Goal: Communication & Community: Answer question/provide support

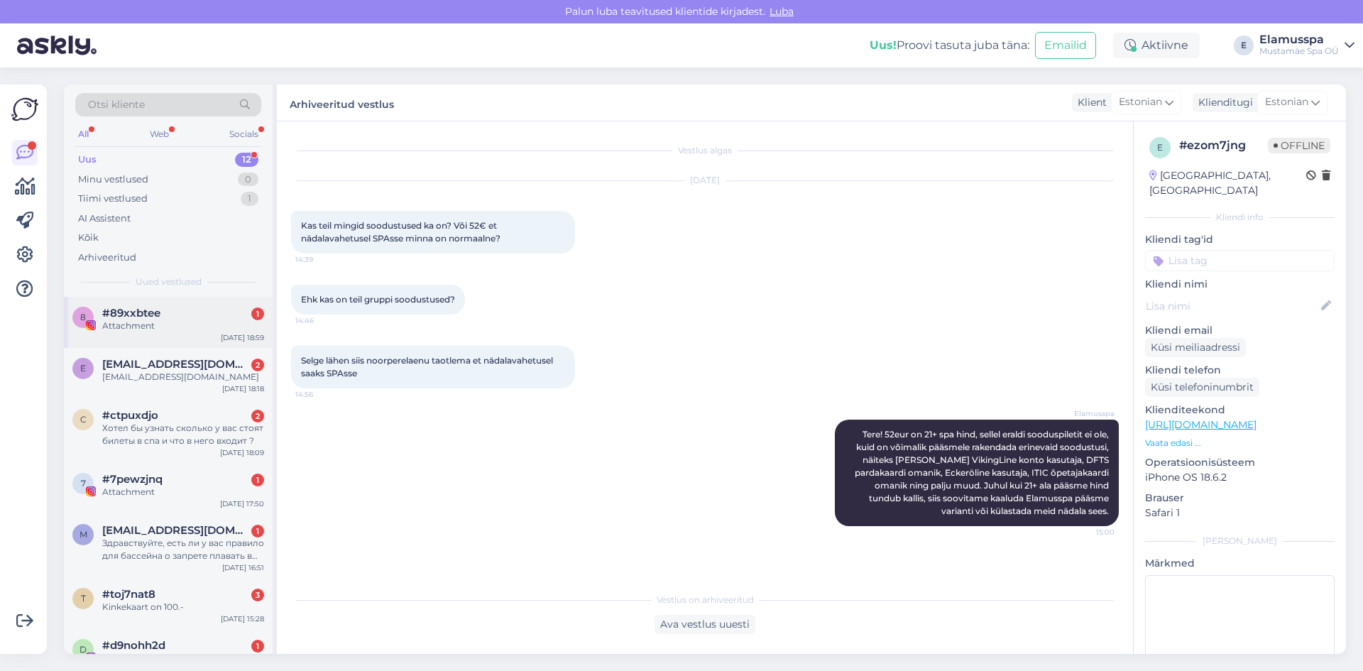
click at [213, 334] on div "8 #89xxbtee 1 Attachment [DATE] 18:59" at bounding box center [168, 322] width 209 height 51
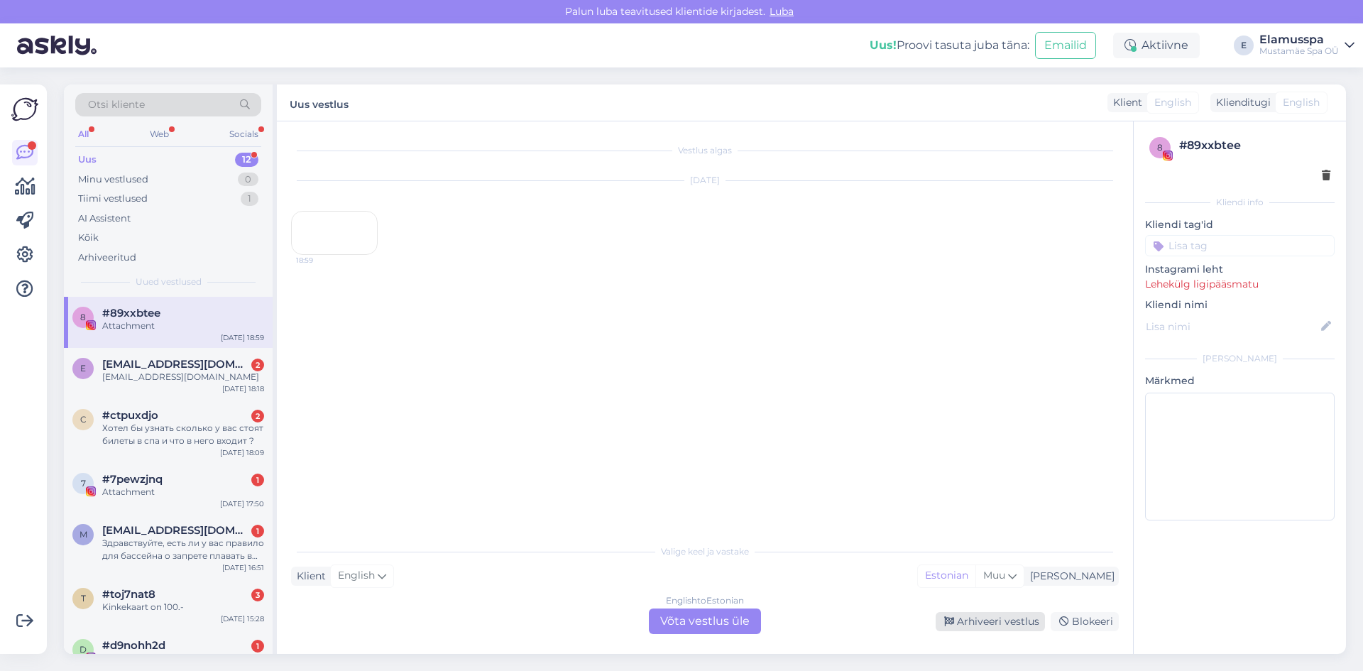
click at [987, 614] on div "Arhiveeri vestlus" at bounding box center [990, 621] width 109 height 19
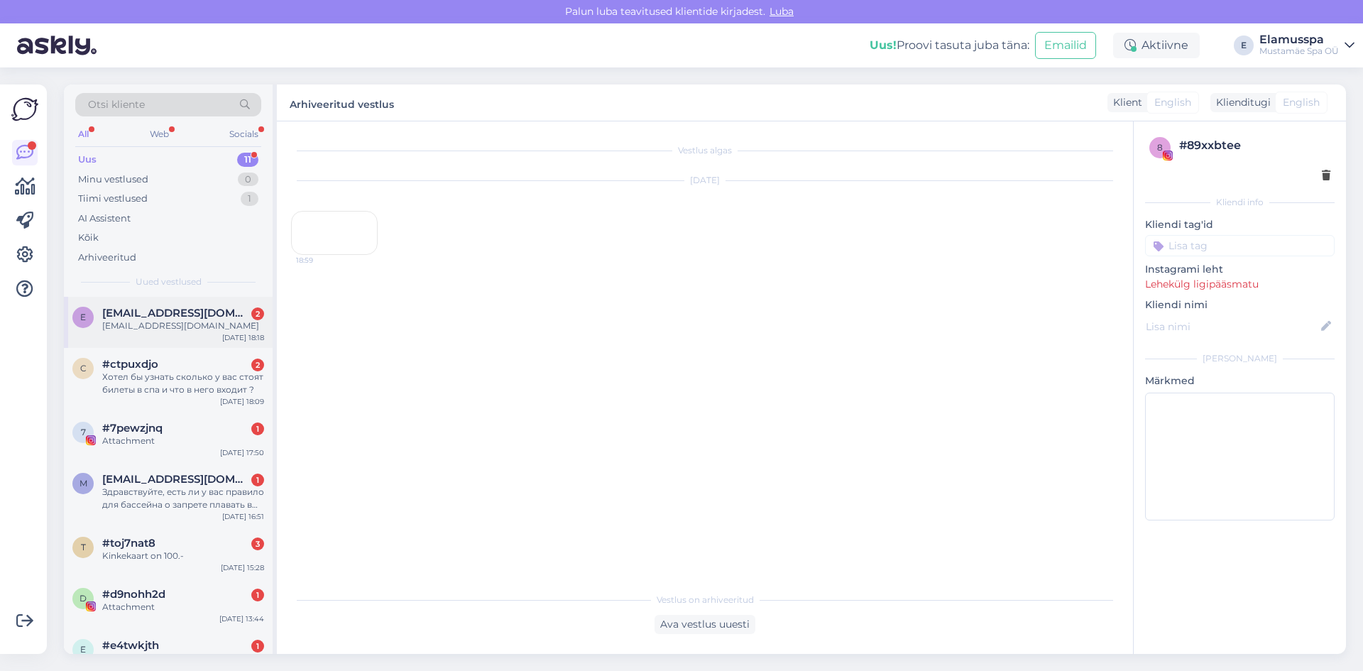
click at [158, 323] on div "[EMAIL_ADDRESS][DOMAIN_NAME]" at bounding box center [183, 325] width 162 height 13
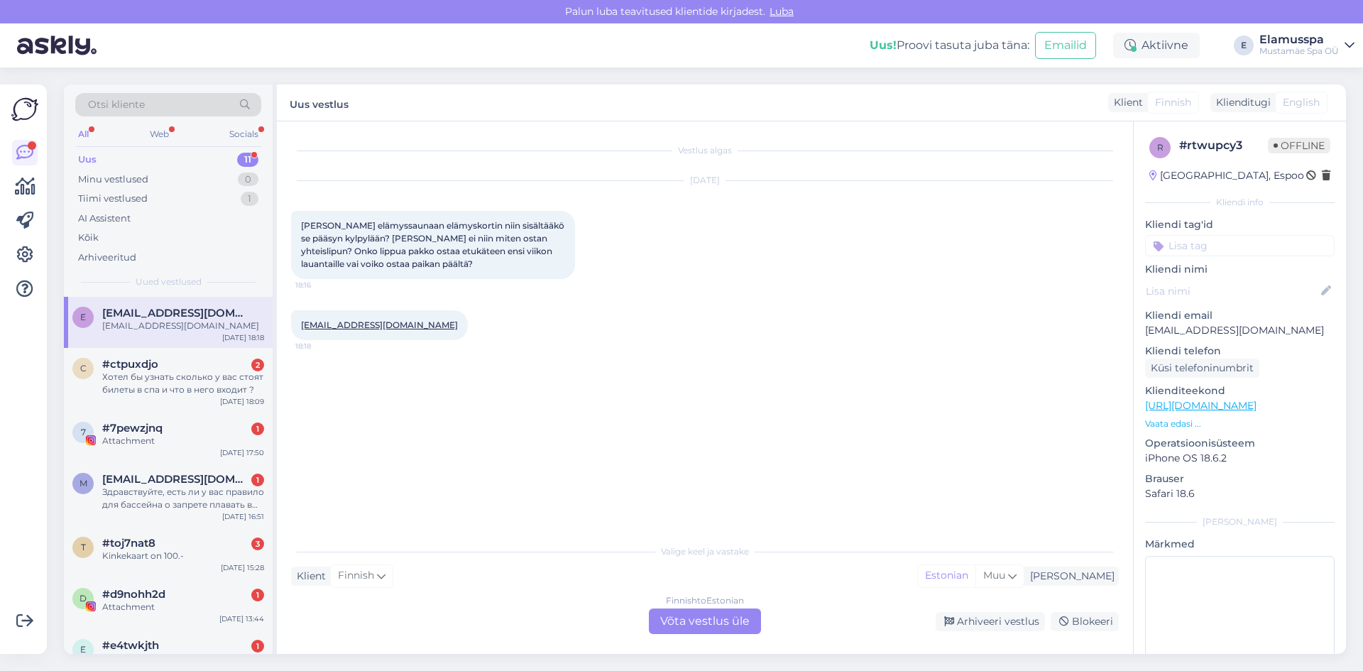
click at [692, 613] on div "Finnish to Estonian Võta vestlus üle" at bounding box center [705, 621] width 112 height 26
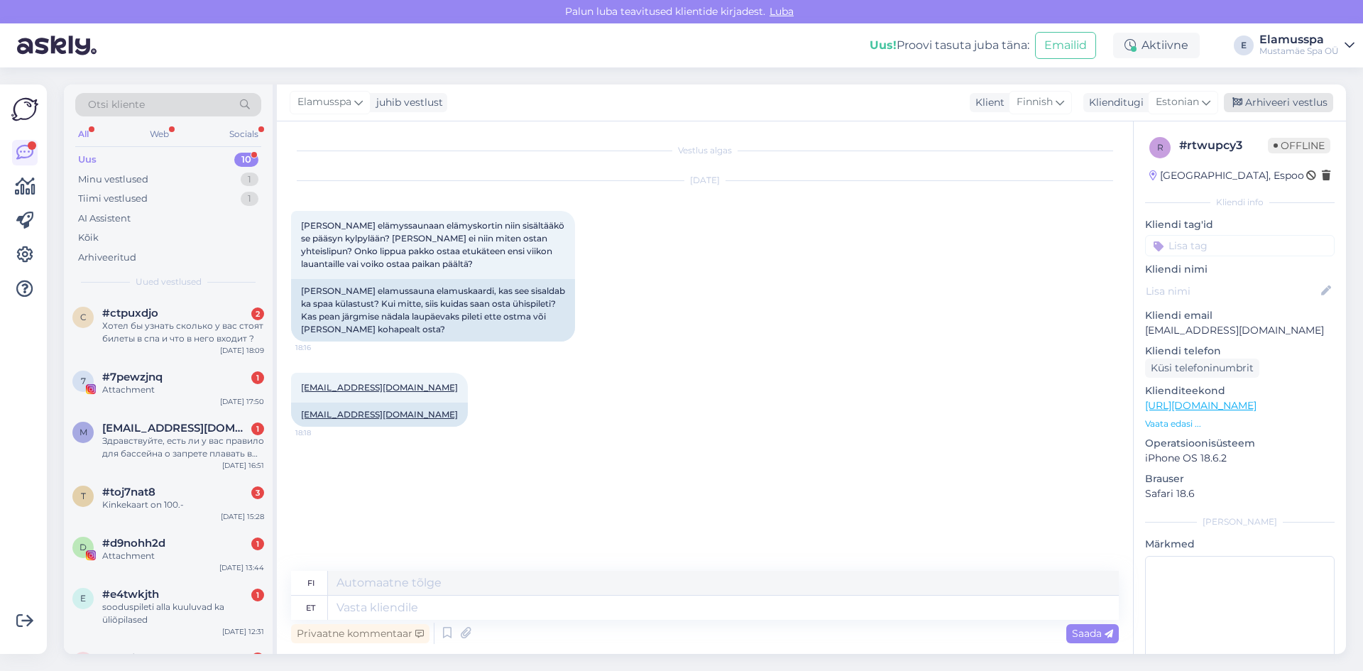
click at [1290, 103] on div "Arhiveeri vestlus" at bounding box center [1278, 102] width 109 height 19
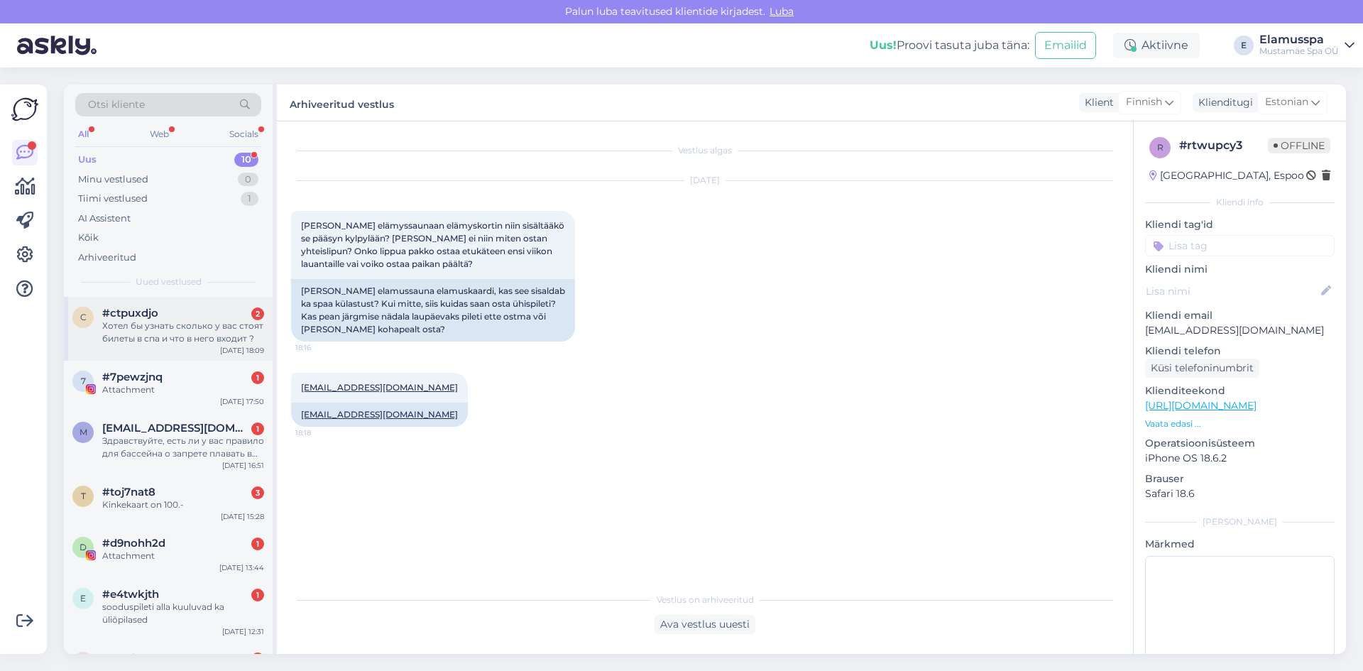
click at [215, 339] on div "Хотел бы узнать сколько у вас стоят билеты в спа и что в него входит ?" at bounding box center [183, 332] width 162 height 26
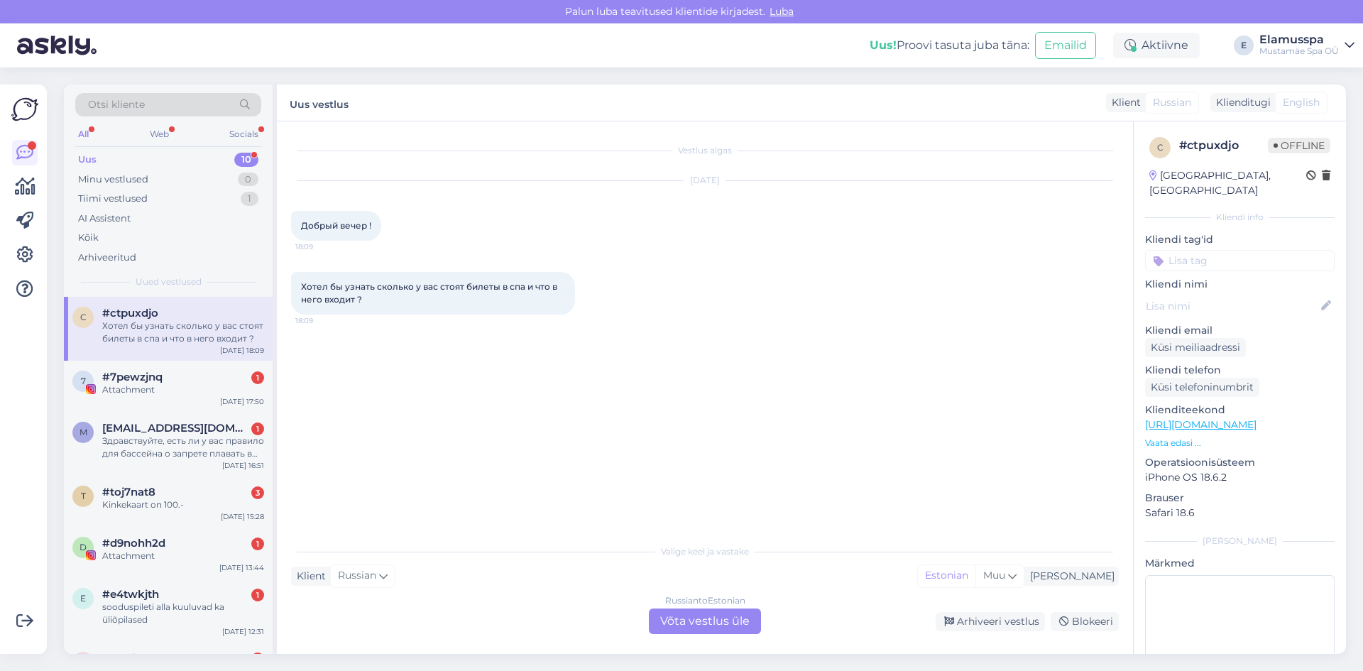
click at [671, 615] on div "Russian to Estonian Võta vestlus üle" at bounding box center [705, 621] width 112 height 26
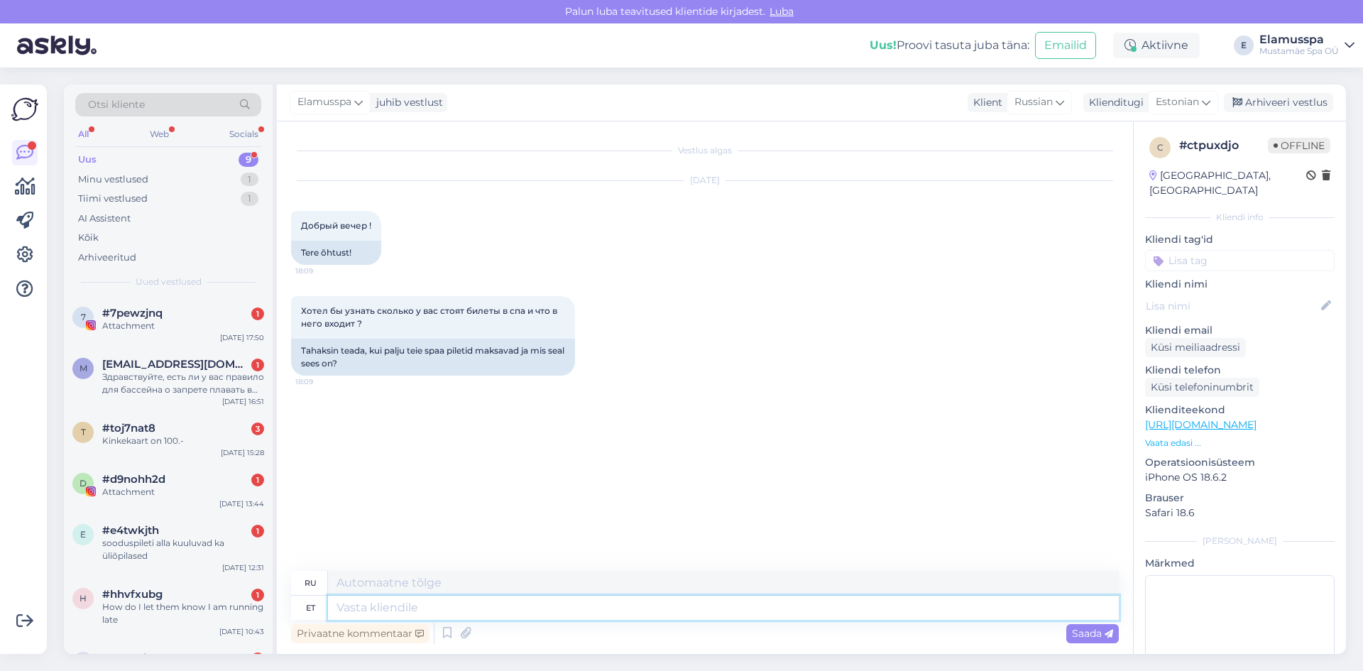
click at [662, 610] on textarea at bounding box center [723, 608] width 791 height 24
type textarea "Tere, m"
type textarea "Привет,"
type textarea "Tere, meie"
type textarea "Привет, мы"
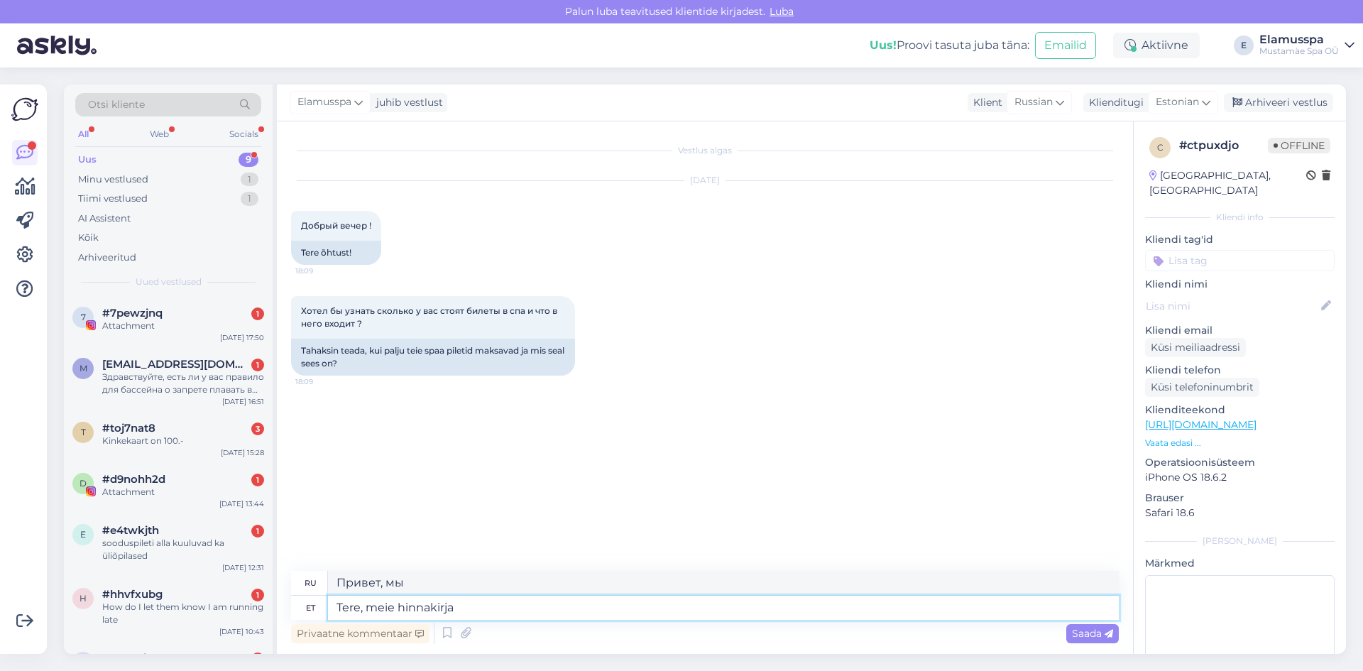
type textarea "Tere, meie hinnakirja l"
type textarea "Здравствуйте, наш прайс-лист"
type textarea "Tere, meie hinnakirja leiab"
type textarea "Здравствуйте, наш прайс-лист можно найти здесь."
type textarea "Tere, meie hinnakirja leiab meie k"
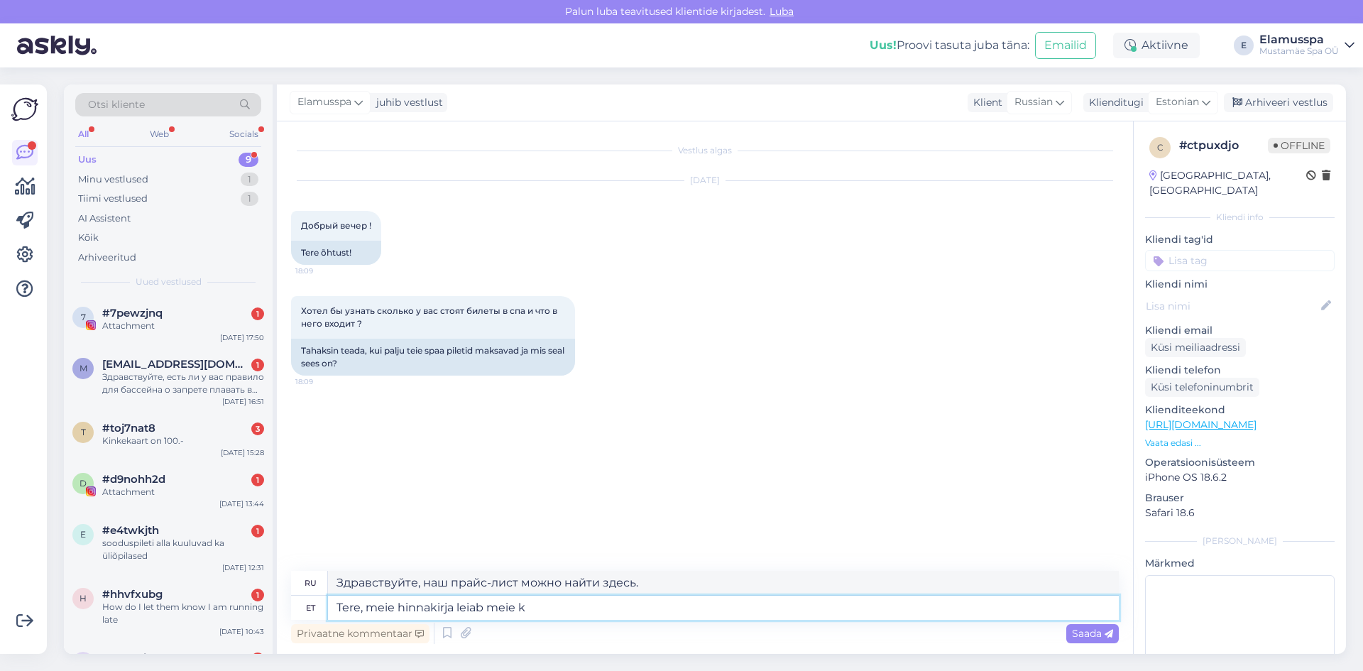
type textarea "Здравствуйте, наш прайс-лист можно найти на нашем сайте."
paste textarea "[URL][DOMAIN_NAME]"
type textarea "Tere, meie hinnakirja leiab meie kodulehelt [URL][DOMAIN_NAME]"
type textarea "Здравствуйте, наш прайс-лист можно найти на нашем сайте [URL][DOMAIN_NAME]"
type textarea "Tere, meie hinnakirja leiab meie kodulehelt [URL][DOMAIN_NAME]"
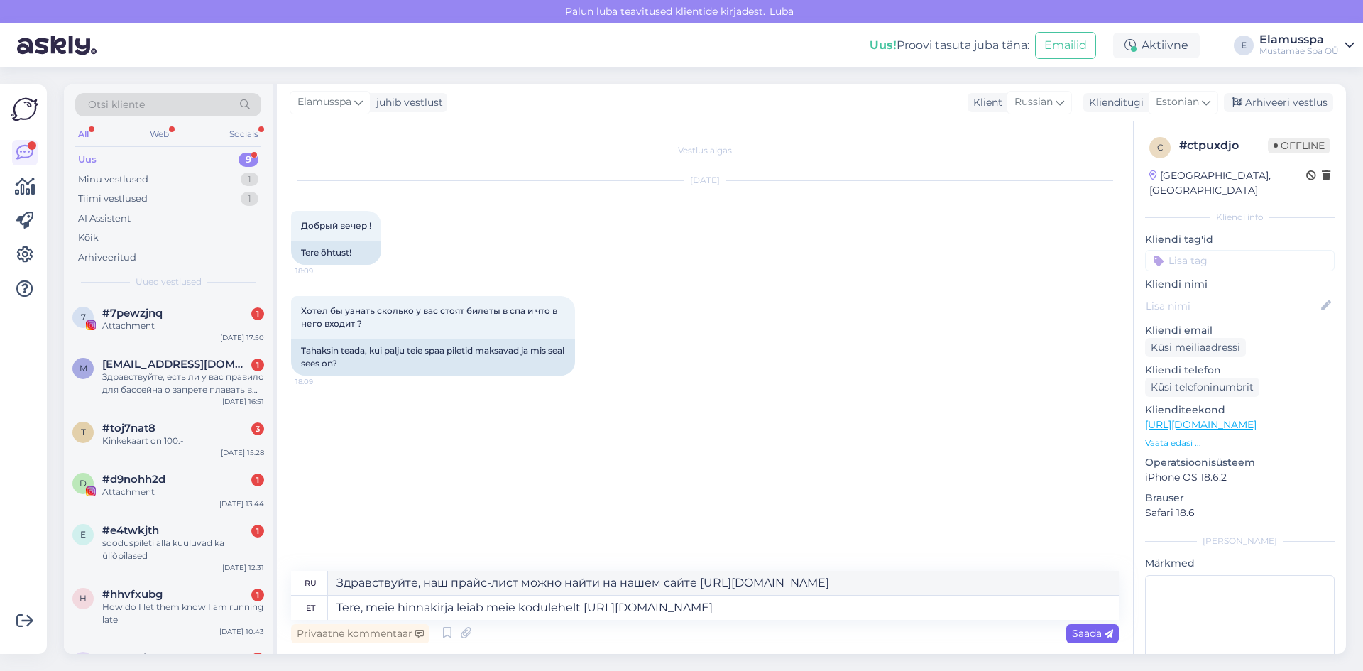
click at [1095, 633] on span "Saada" at bounding box center [1092, 633] width 41 height 13
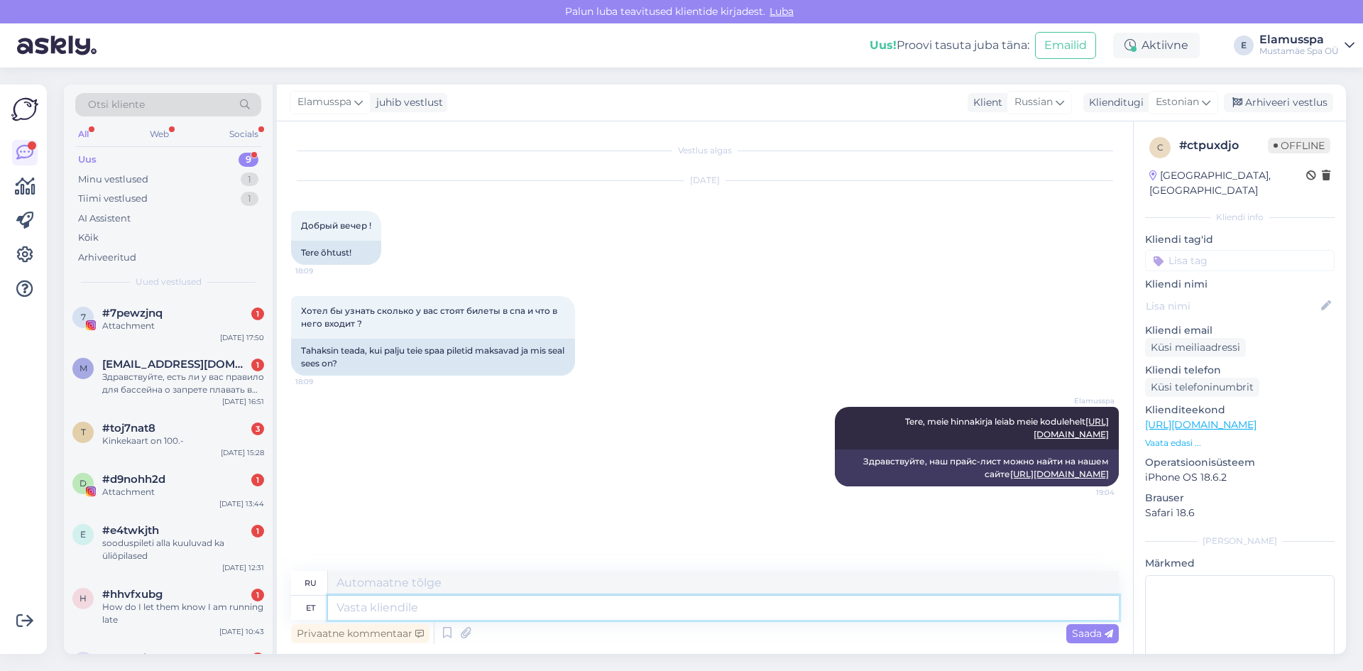
click at [1045, 610] on textarea at bounding box center [723, 608] width 791 height 24
type textarea "Sinna"
type textarea "[PERSON_NAME]"
type textarea "Sinna kuuluvad"
type textarea "К ним относятся:"
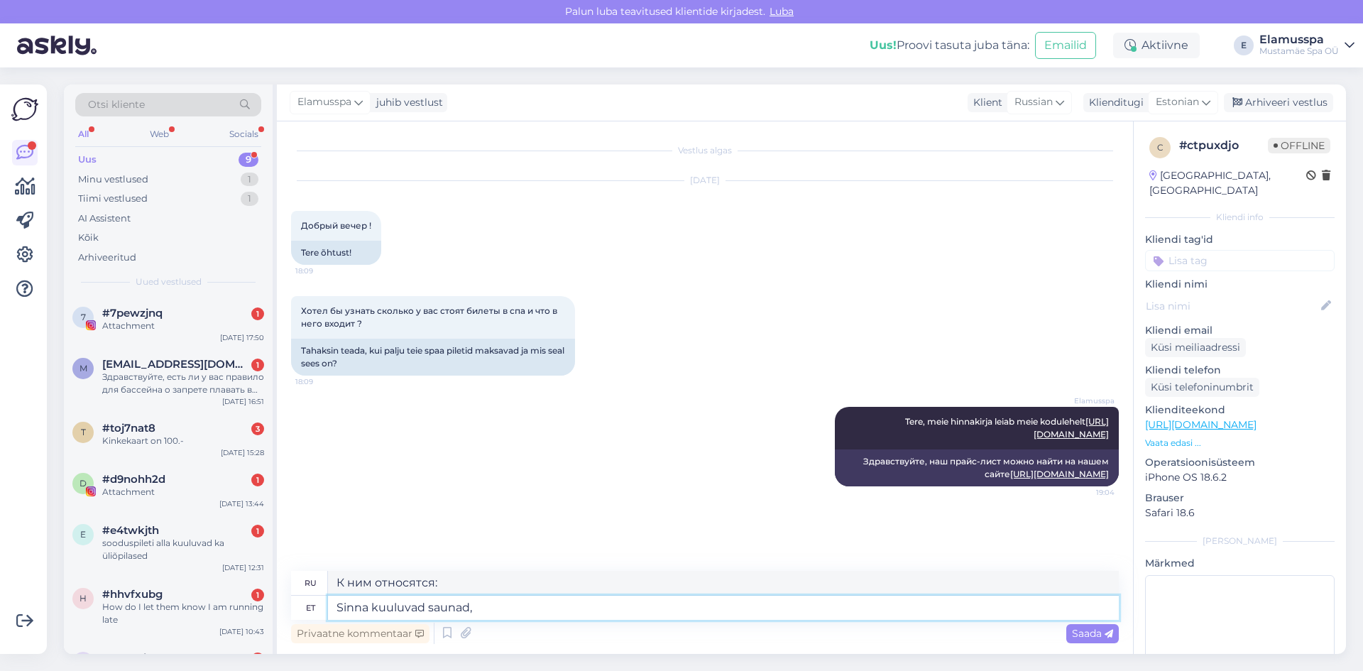
type textarea "Sinna kuuluvad saunad,"
type textarea "Это включает в себя сауны,"
type textarea "Sinna kuuluvad saunad, mullivannid, ja"
type textarea "Сюда входят сауны, джакузи,"
type textarea "Sinna kuuluvad saunad, mullivannid, [GEOGRAPHIC_DATA] [GEOGRAPHIC_DATA]"
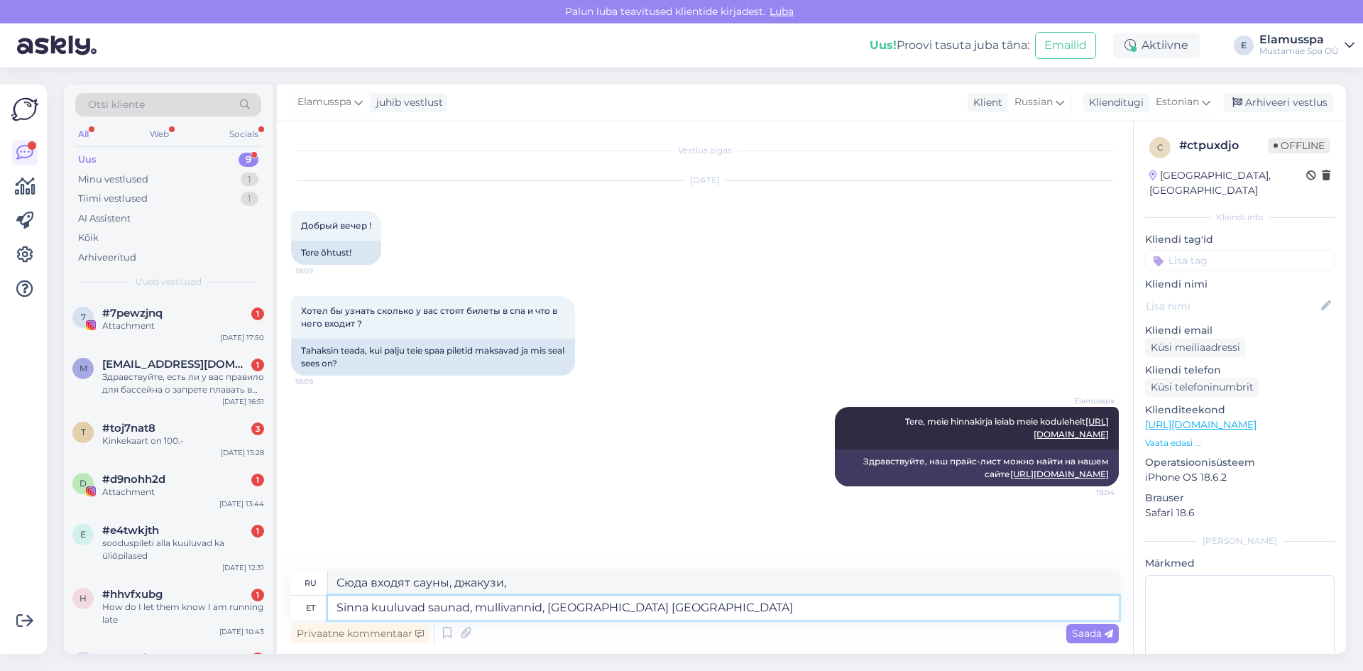
type textarea "Сюда входят сауны, джакузи, японские бани."
type textarea "Sinna kuuluvad saunad, mullivannid, jaapani [PERSON_NAME]"
type textarea "Сюда входят сауны, джакузи, японские бани и"
type textarea "Sinna kuuluvad saunad, mullivannid, jaapani [PERSON_NAME] palju m"
type textarea "Сюда входят сауны, джакузи, японские бани и многое другое."
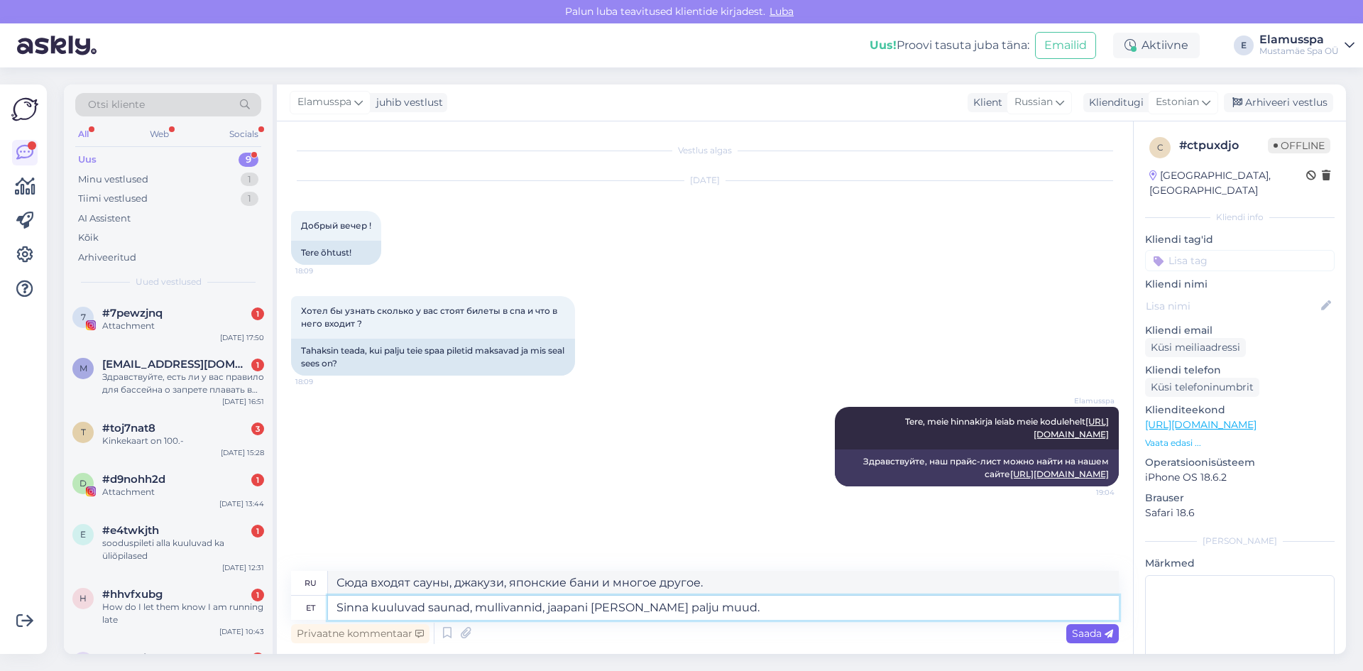
type textarea "Sinna kuuluvad saunad, mullivannid, jaapani [PERSON_NAME] palju muud."
click at [1082, 634] on span "Saada" at bounding box center [1092, 633] width 41 height 13
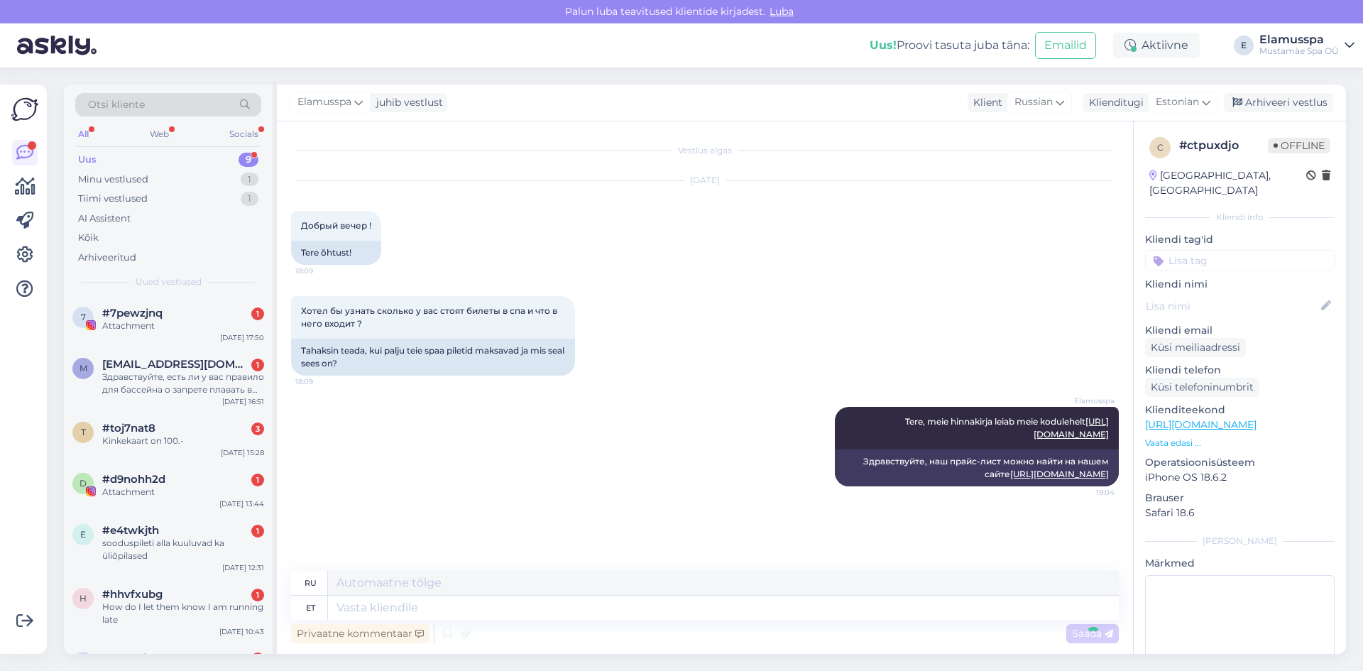
scroll to position [55, 0]
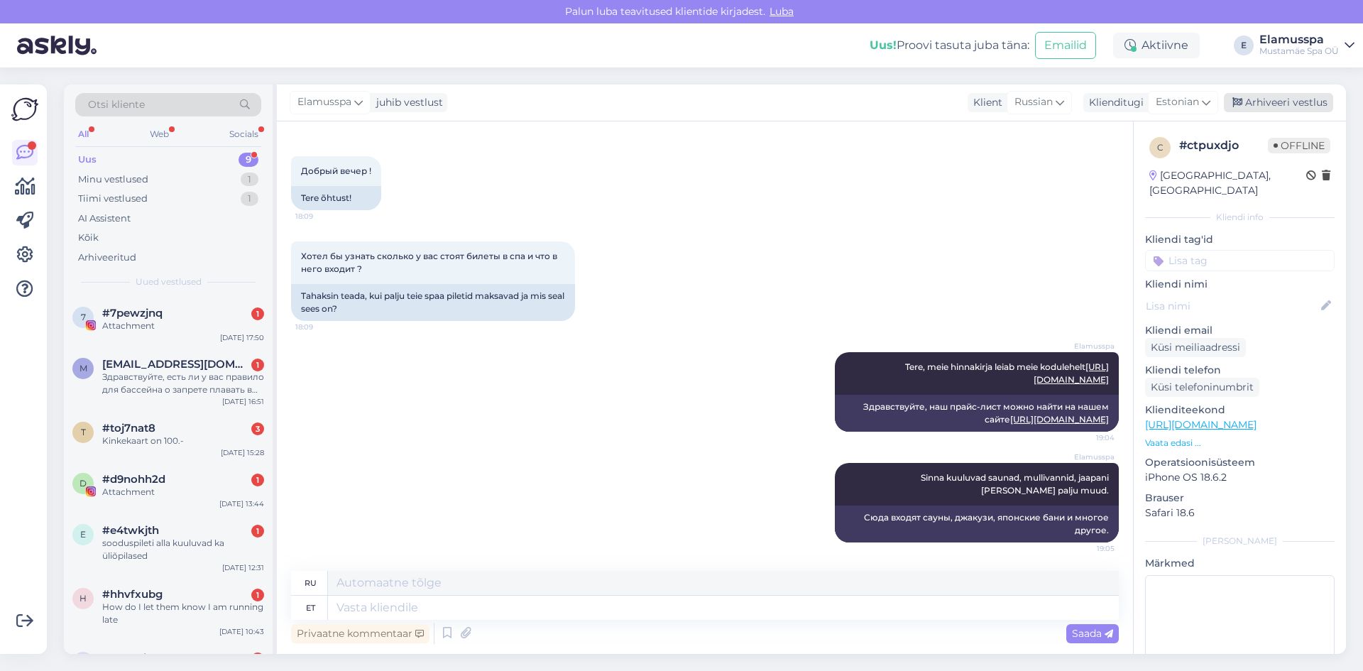
click at [1269, 99] on div "Arhiveeri vestlus" at bounding box center [1278, 102] width 109 height 19
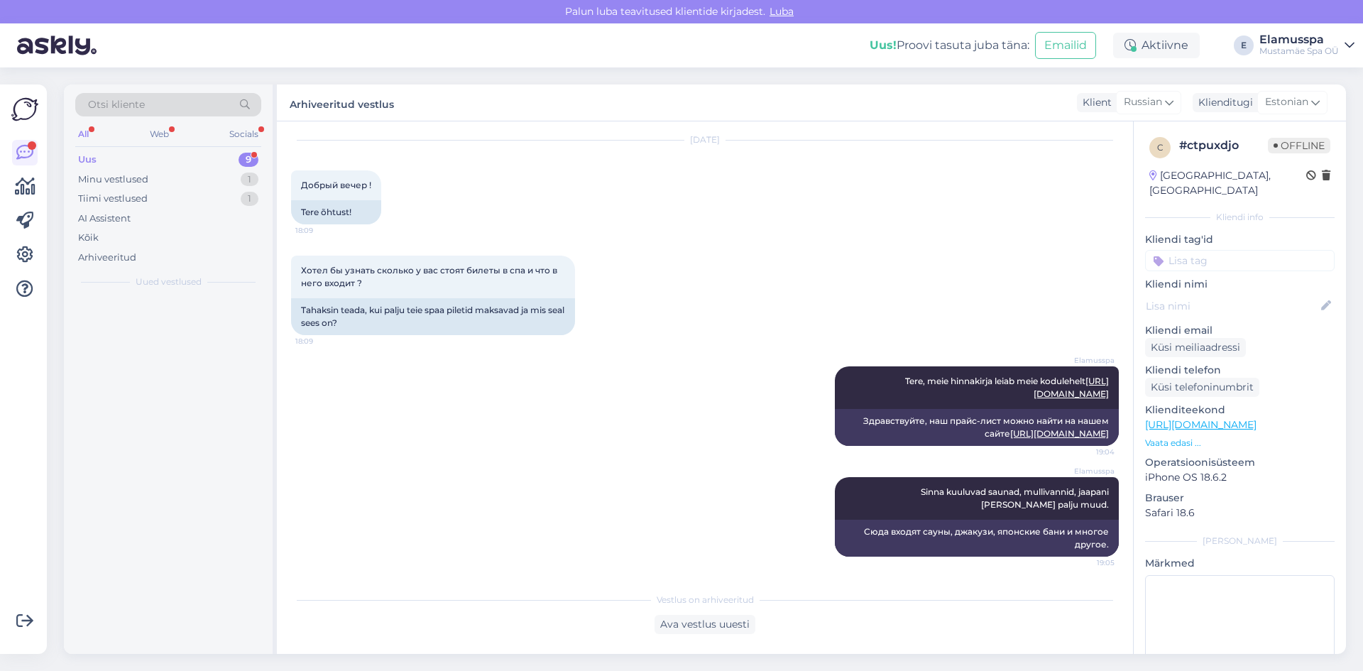
scroll to position [40, 0]
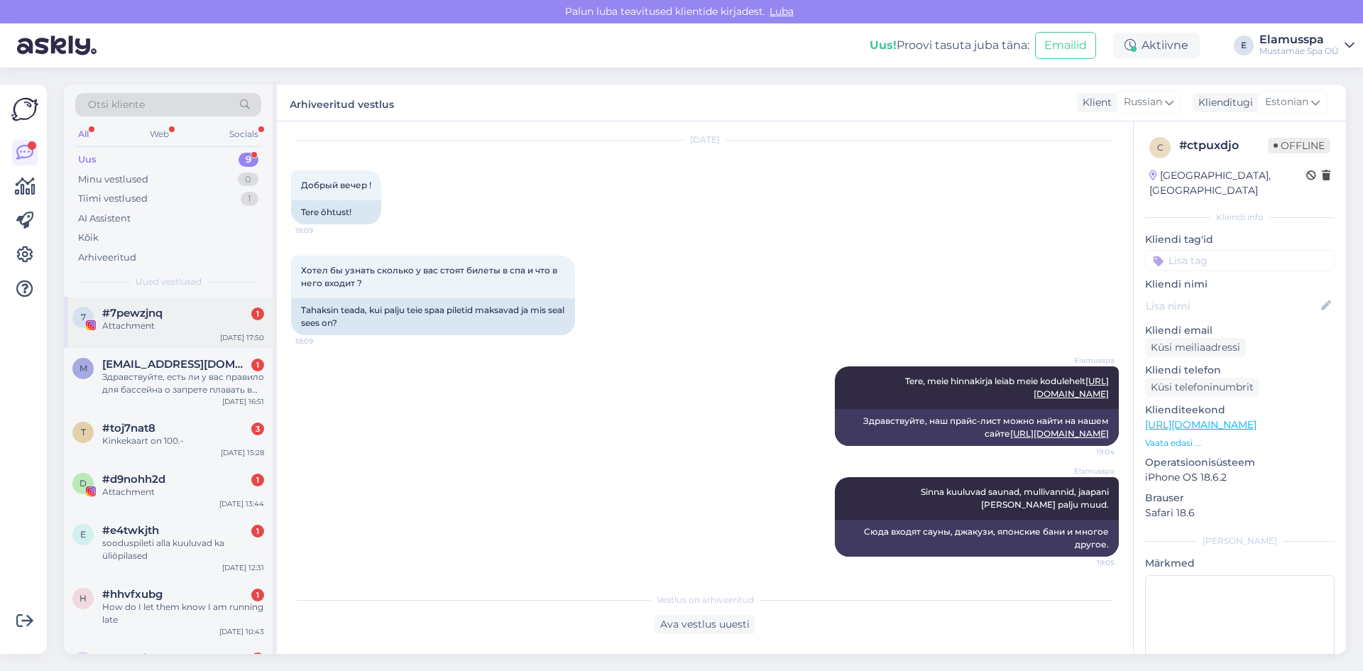
click at [154, 331] on div "Attachment" at bounding box center [183, 325] width 162 height 13
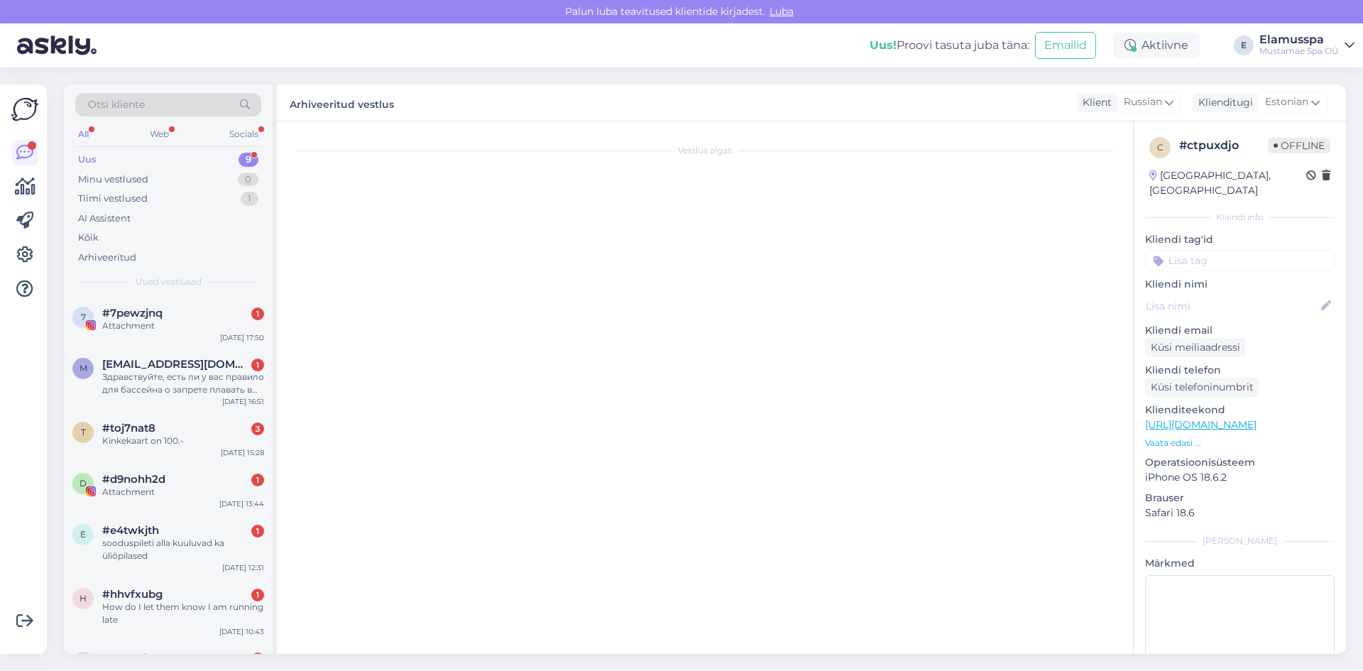
scroll to position [0, 0]
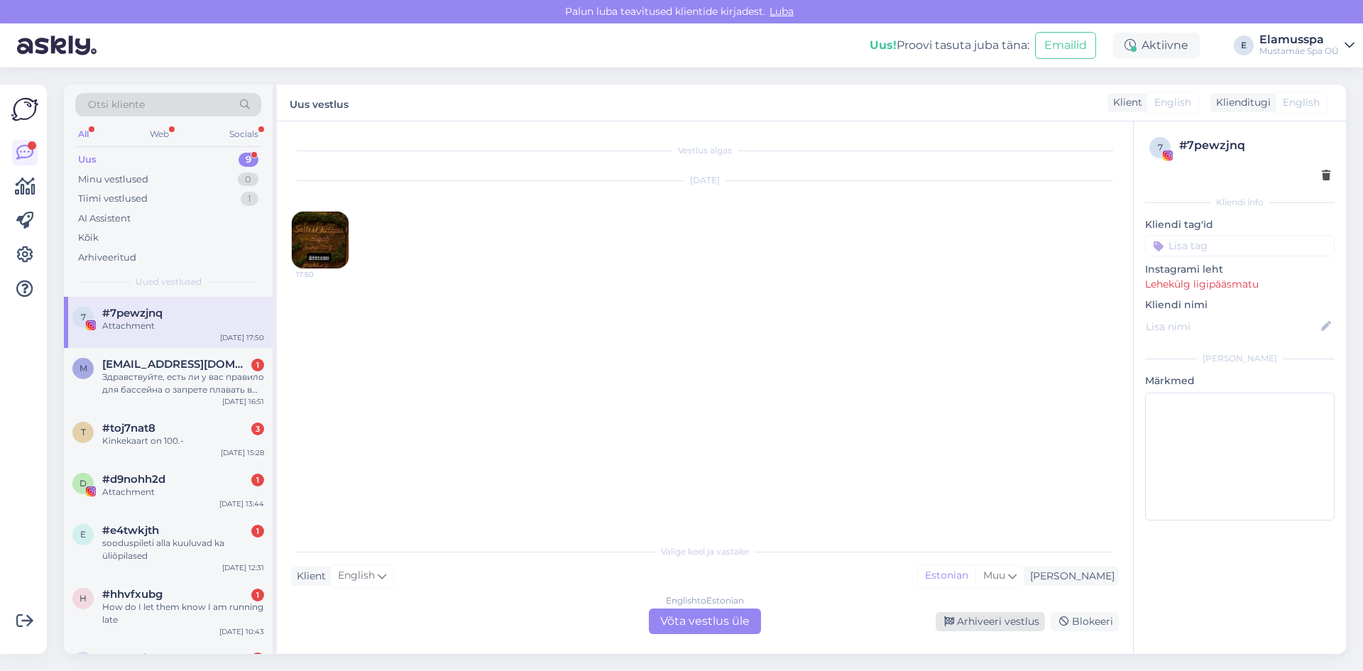
click at [1014, 620] on div "Arhiveeri vestlus" at bounding box center [990, 621] width 109 height 19
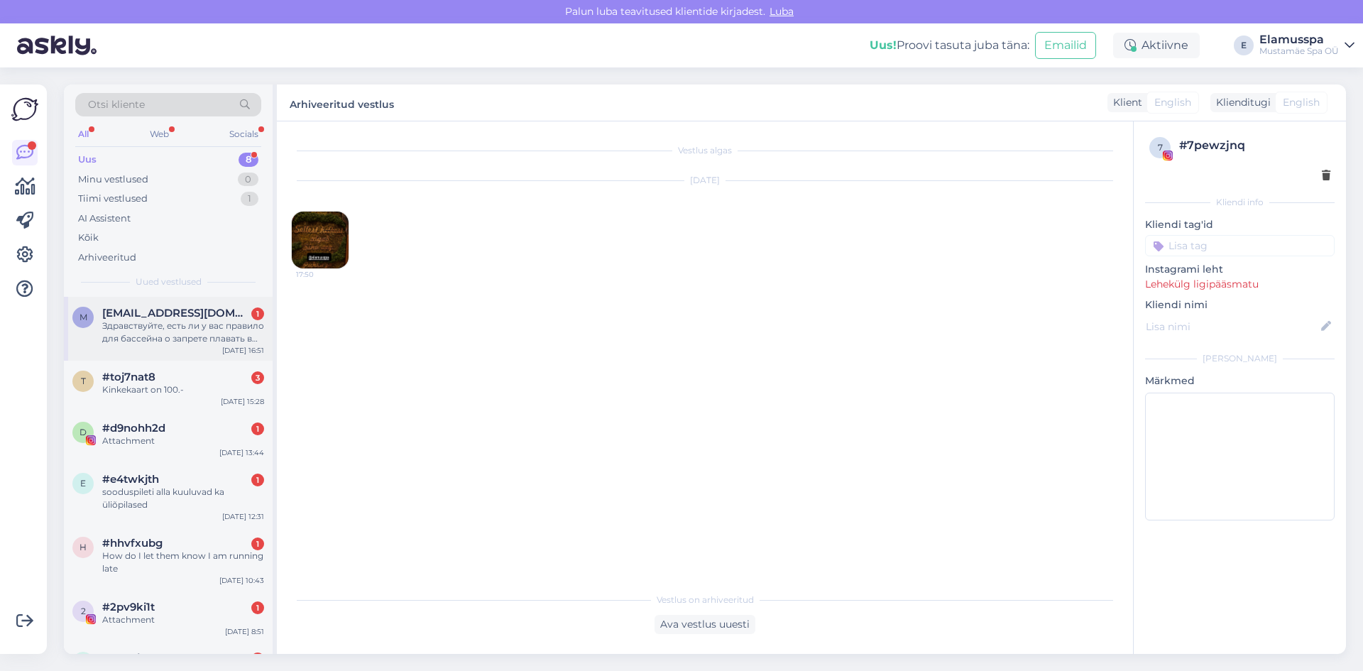
click at [187, 317] on span "[EMAIL_ADDRESS][DOMAIN_NAME]" at bounding box center [176, 313] width 148 height 13
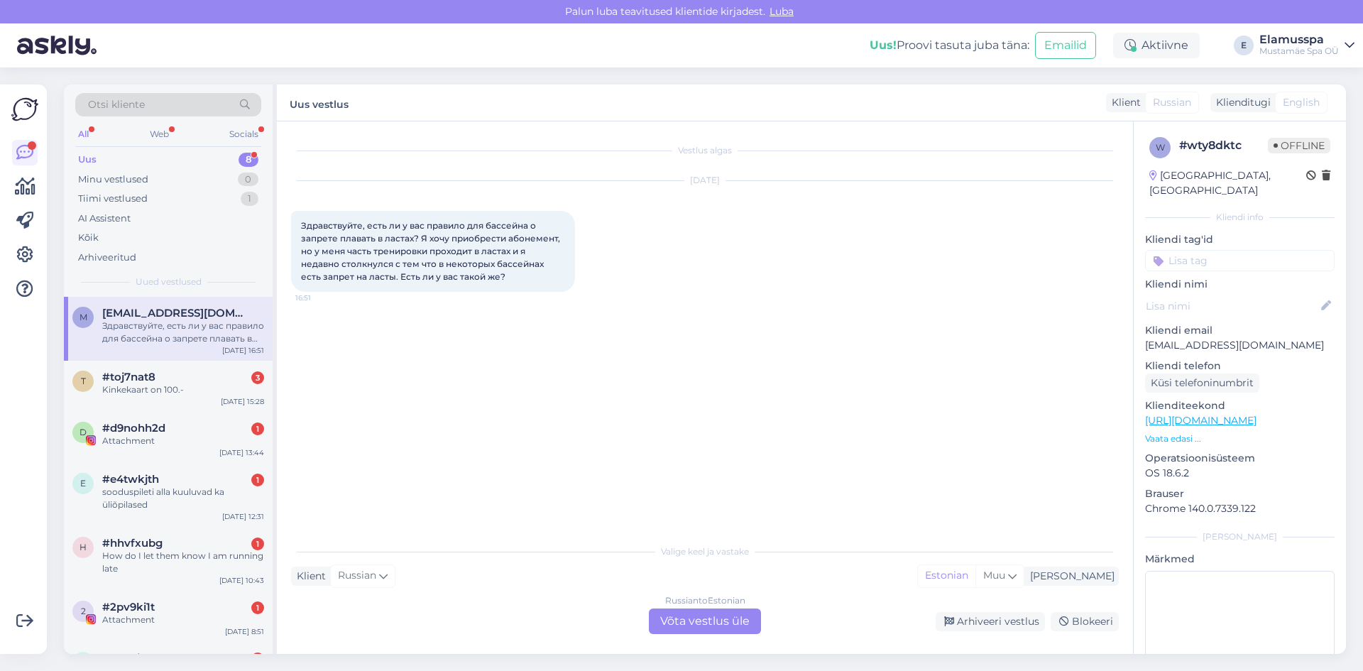
click at [687, 615] on div "Russian to Estonian Võta vestlus üle" at bounding box center [705, 621] width 112 height 26
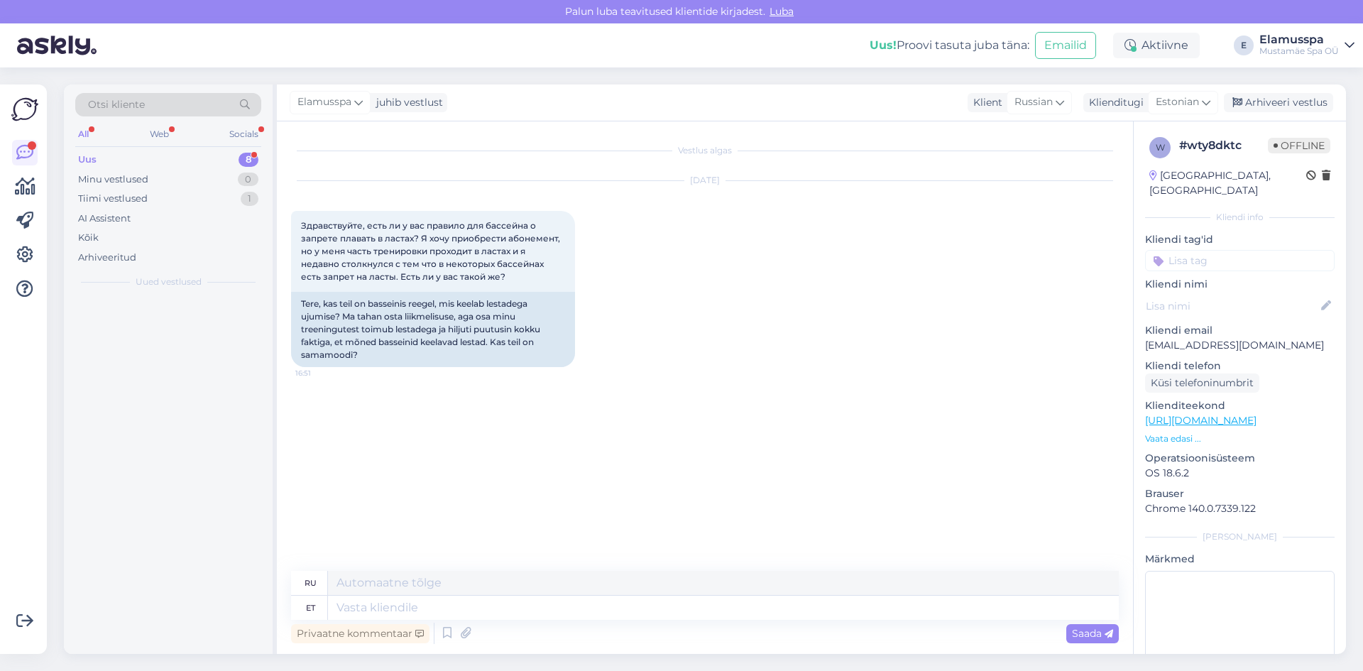
click at [691, 611] on textarea at bounding box center [723, 608] width 791 height 24
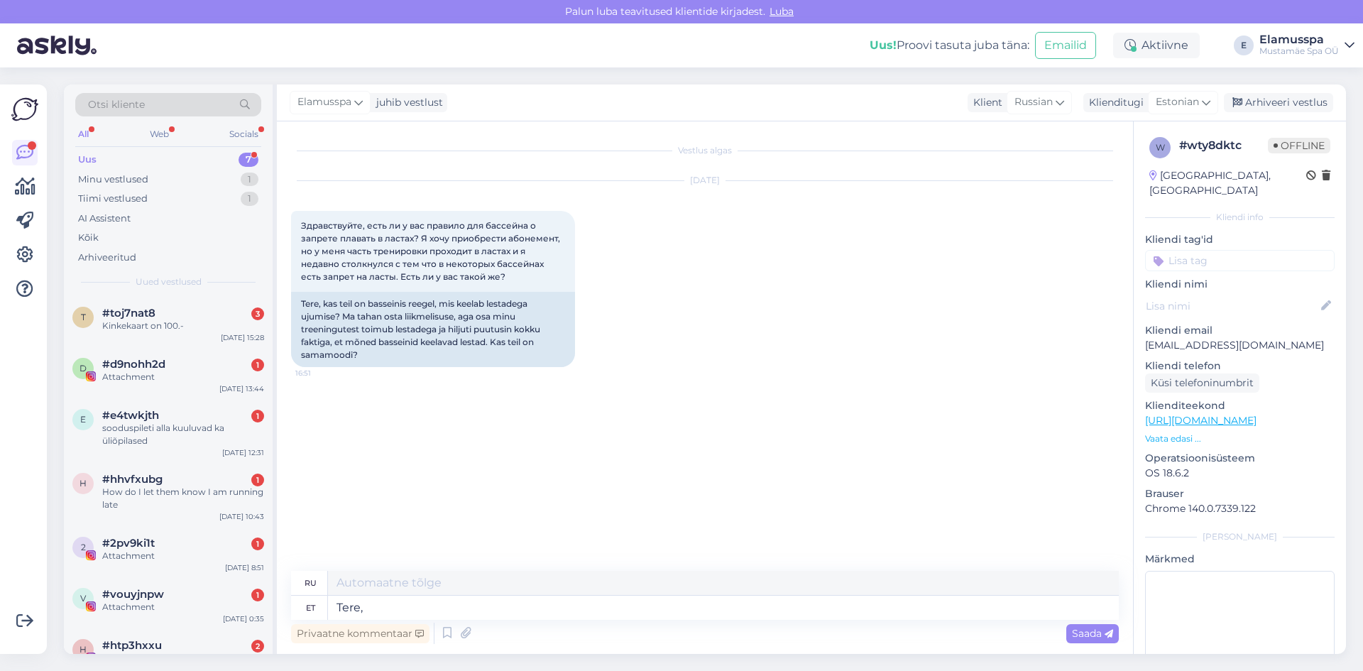
type textarea "Tere,"
type textarea "Привет,"
type textarea "Tere, meil"
type textarea "Привет, мы"
type textarea "Tere, [PERSON_NAME] ol"
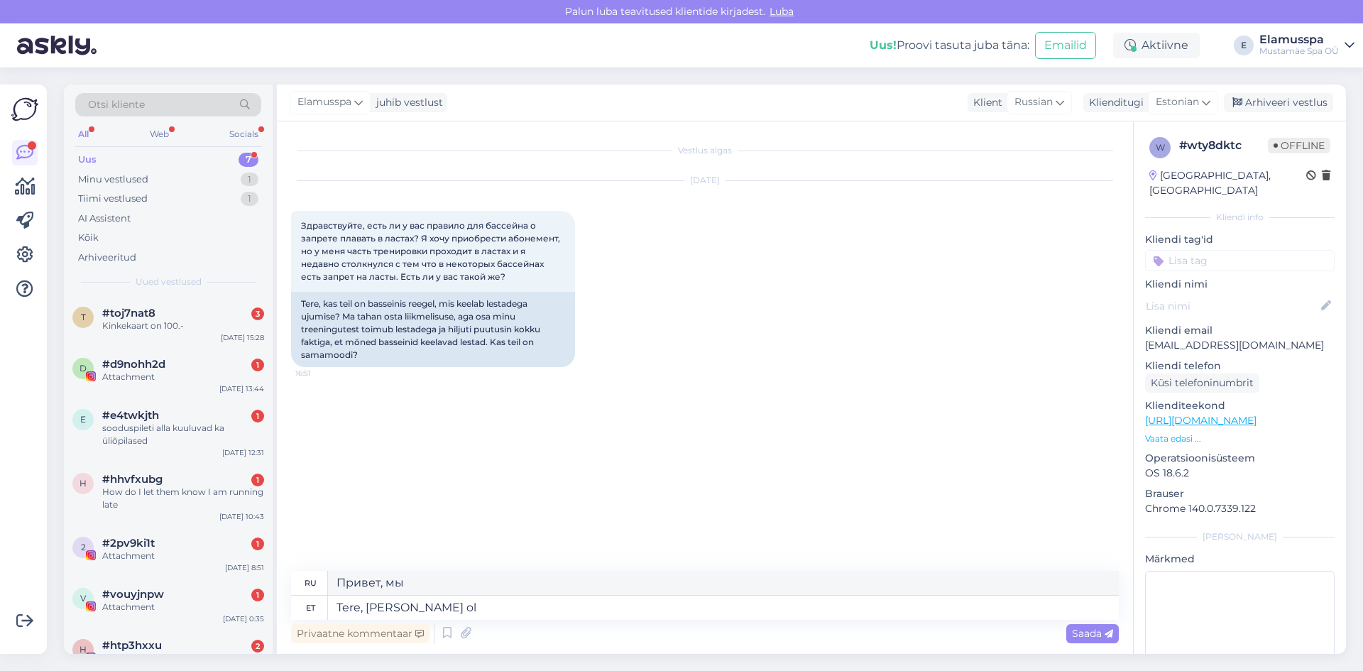
type textarea "Здравствуйте, у нас нет"
type textarea "Tere, [PERSON_NAME] ole lestade o"
type textarea "Здравствуйте, у нас нет клещей."
type textarea "Tere, [PERSON_NAME] ole lestade osas piir"
type textarea "Здравствуйте, у нас нет ограничений на количество клещей."
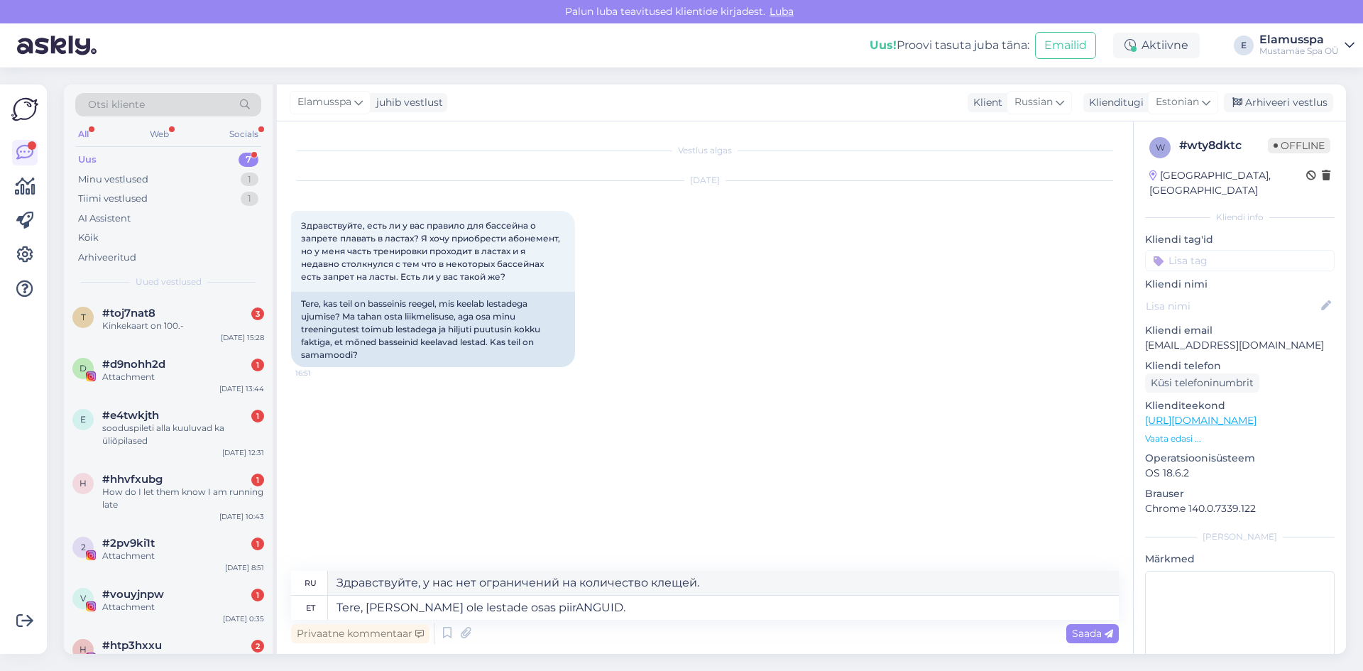
type textarea "Tere, [PERSON_NAME] ole lestade osas piirANGUID."
type textarea "Здравствуйте, у нас нет ОГРАНИЧЕНИЙ в отношении клещей."
click at [762, 610] on textarea "Tere, [PERSON_NAME] ole lestade osas piirANGUID." at bounding box center [723, 608] width 791 height 24
type textarea "Tere, [PERSON_NAME] ole lestade osas pii"
type textarea "Здравствуйте, у нас нет информации о клещах."
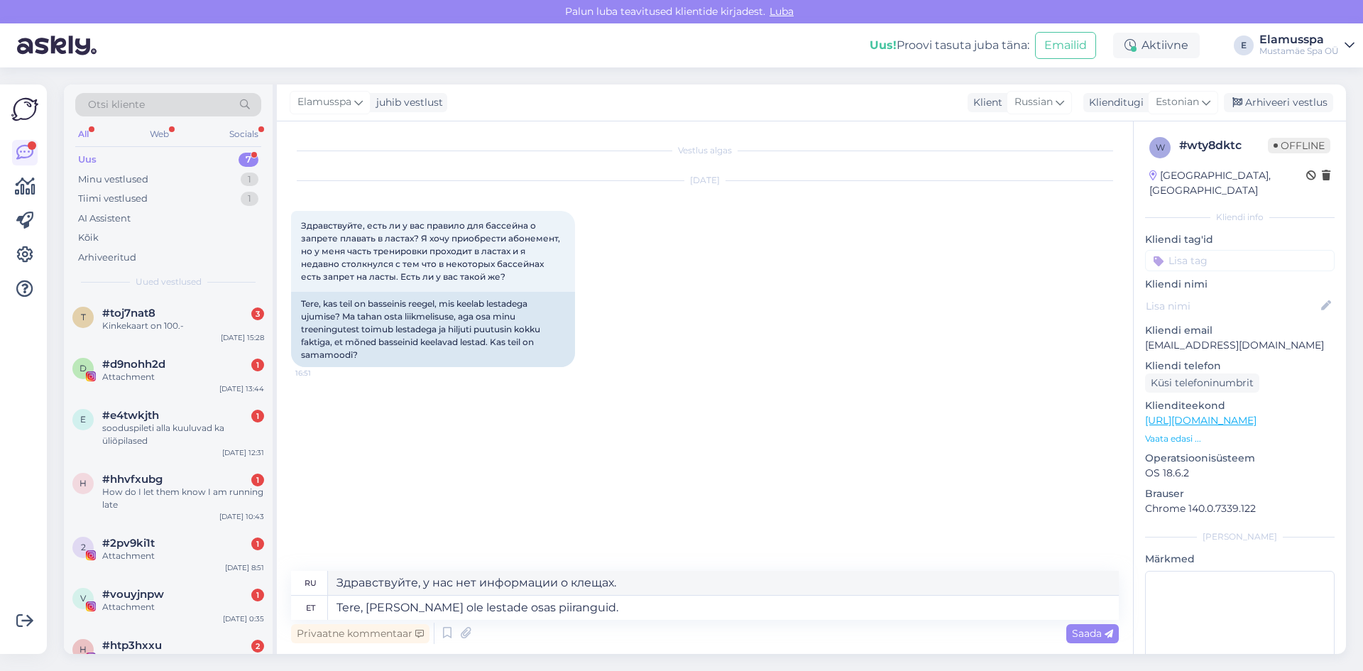
type textarea "Tere, [PERSON_NAME] ole lestade osas piiranguid."
type textarea "Здравствуйте, у нас нет ограничений по клещам."
type textarea "Tere, [PERSON_NAME] ole lestade osas piiranguid."
drag, startPoint x: 635, startPoint y: 581, endPoint x: 581, endPoint y: 583, distance: 54.7
click at [581, 583] on textarea "Здравствуйте, у нас нет ограничений по клещам." at bounding box center [723, 583] width 791 height 24
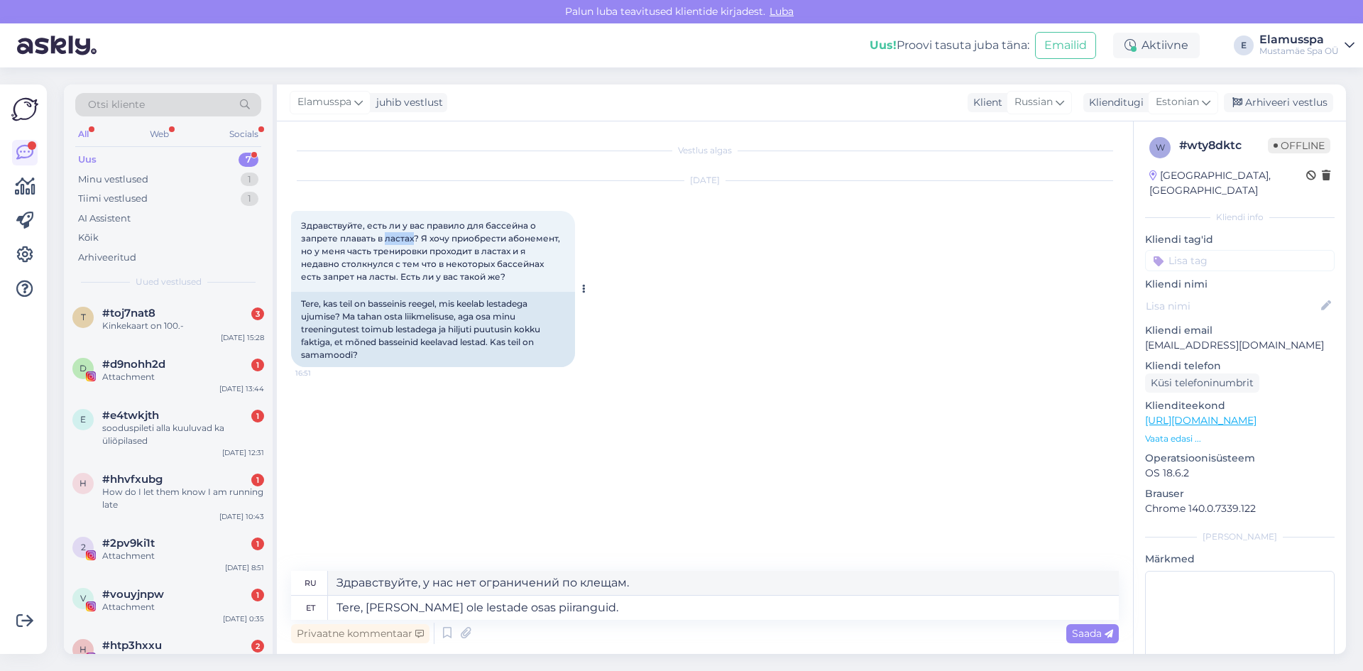
drag, startPoint x: 383, startPoint y: 241, endPoint x: 414, endPoint y: 238, distance: 30.7
click at [414, 238] on span "Здравствуйте, есть ли у вас правило для бассейна о запрете плавать в ластах? Я …" at bounding box center [431, 251] width 261 height 62
copy span "ластах"
click at [664, 588] on textarea "Здравствуйте, у нас нет ограничений по клещам." at bounding box center [723, 583] width 791 height 24
drag, startPoint x: 639, startPoint y: 584, endPoint x: 579, endPoint y: 582, distance: 59.7
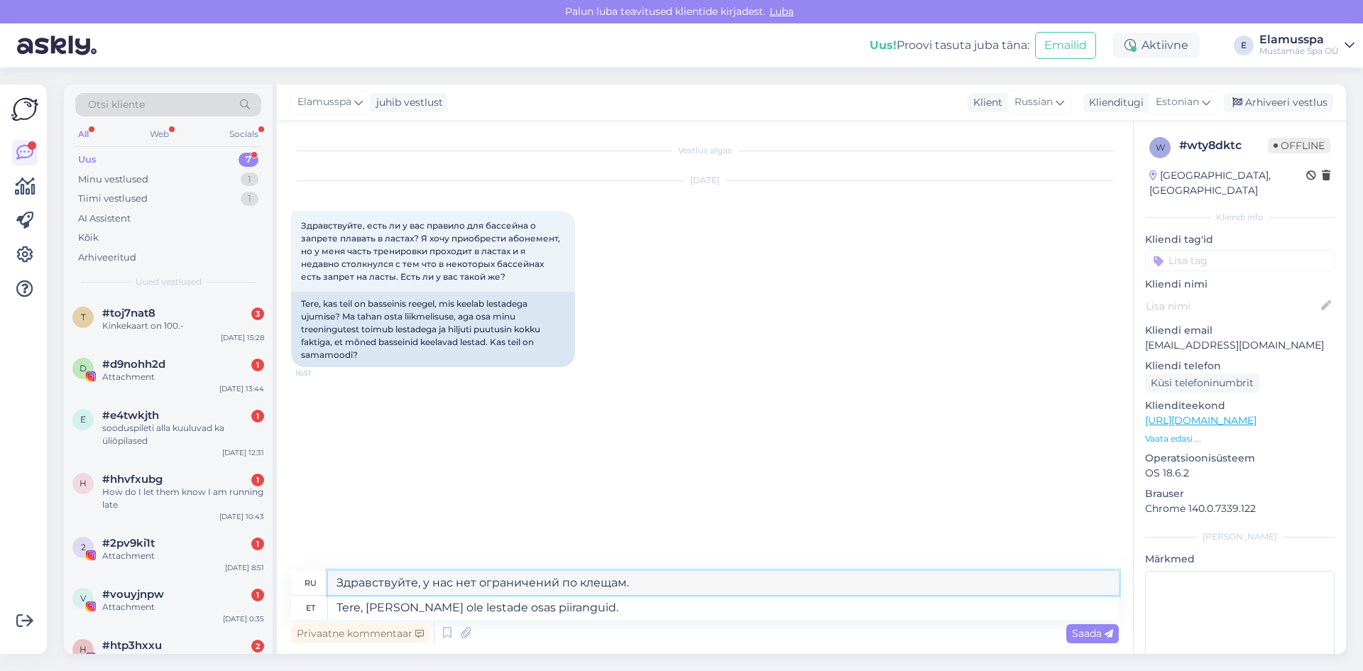
click at [579, 582] on textarea "Здравствуйте, у нас нет ограничений по клещам." at bounding box center [723, 583] width 791 height 24
paste textarea "астах"
type textarea "Здравствуйте, у нас нет ограничений по ласты"
click at [1087, 637] on span "Saada" at bounding box center [1092, 633] width 41 height 13
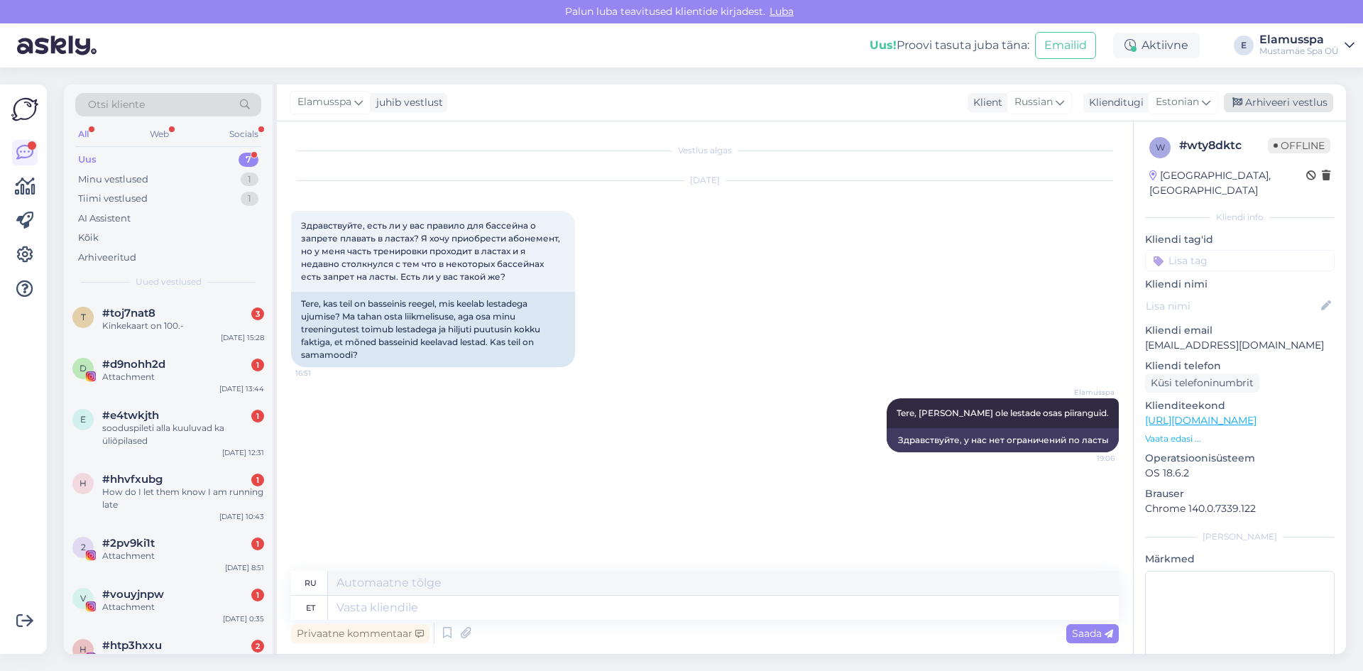
click at [1254, 97] on div "Arhiveeri vestlus" at bounding box center [1278, 102] width 109 height 19
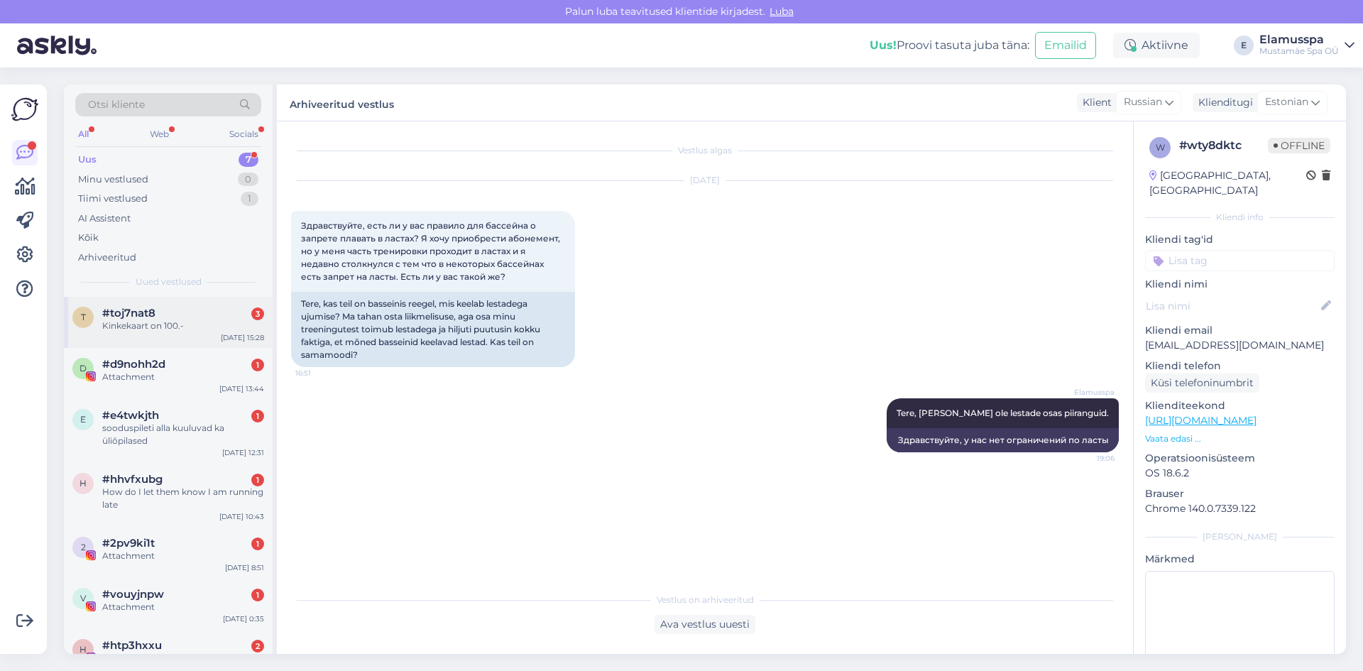
click at [210, 341] on div "t #toj7nat8 3 Kinkekaart on 100.- [DATE] 15:28" at bounding box center [168, 322] width 209 height 51
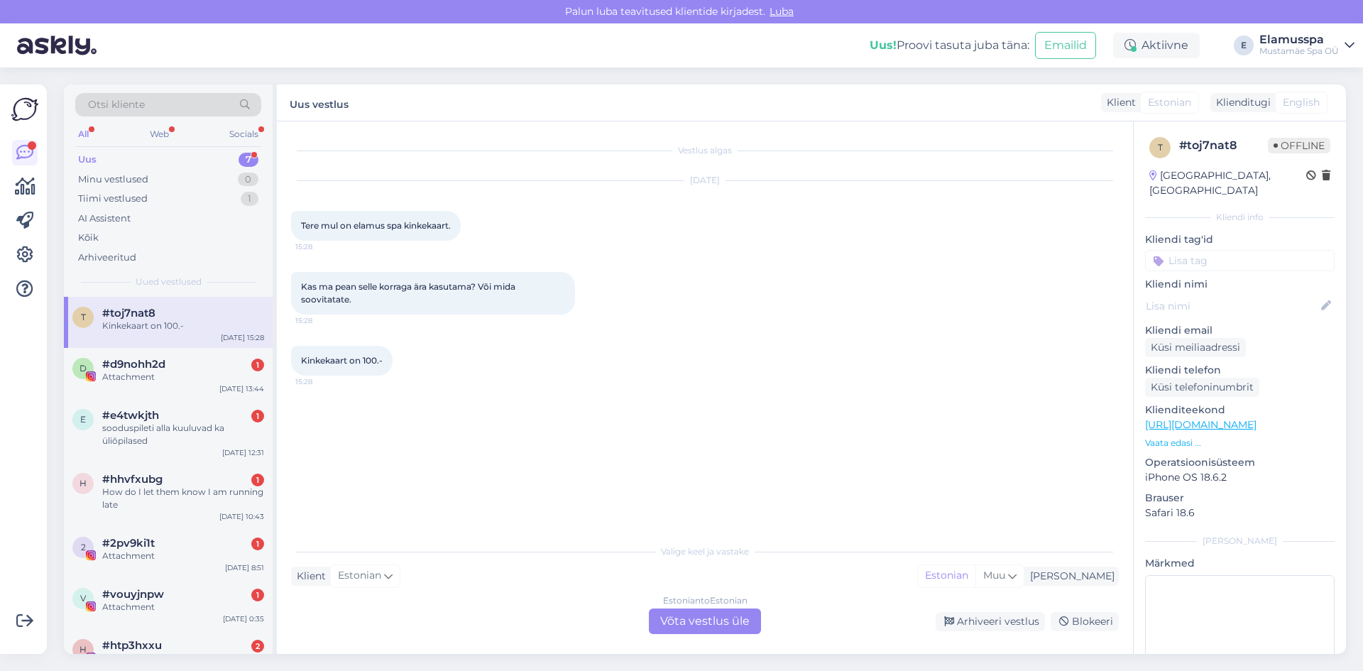
click at [706, 603] on div "Estonian to Estonian" at bounding box center [705, 600] width 84 height 13
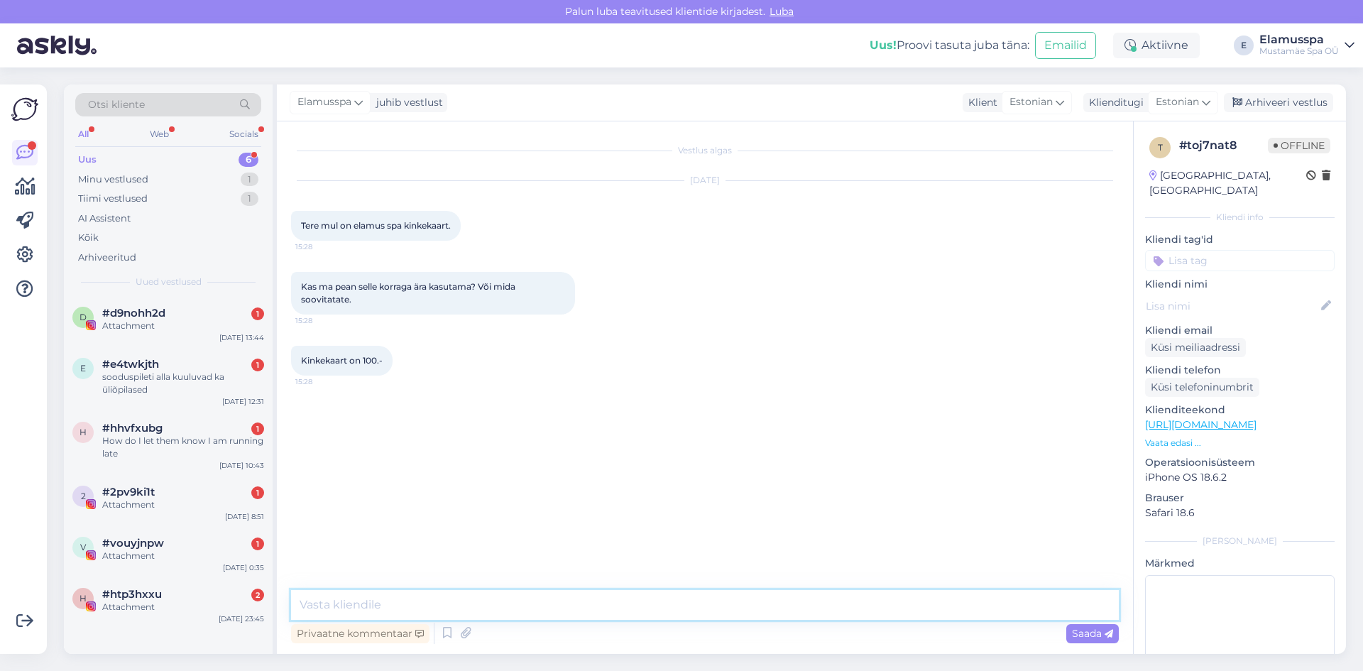
click at [703, 614] on textarea at bounding box center [705, 605] width 828 height 30
type textarea "[PERSON_NAME]"
type textarea "Tere, kinkekaarte ei pea korraga ära kasutama. Võib ka osade [PERSON_NAME]."
click at [1087, 631] on span "Saada" at bounding box center [1092, 633] width 41 height 13
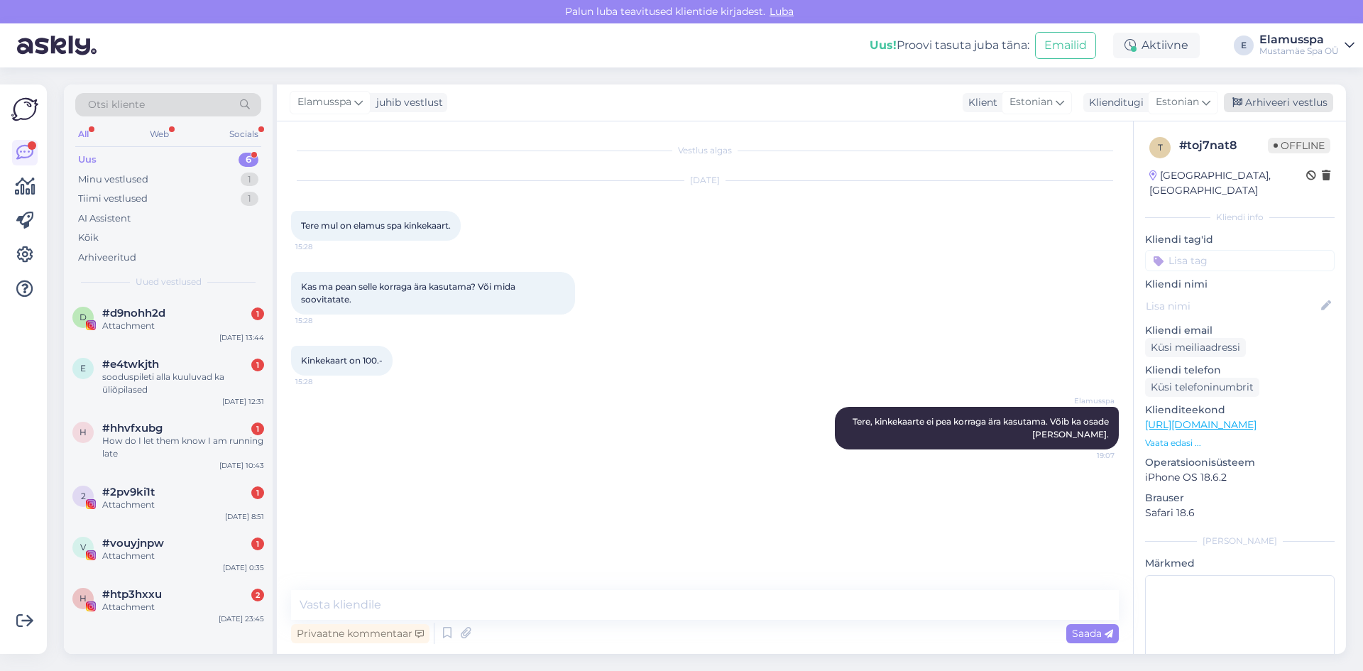
click at [1267, 99] on div "Arhiveeri vestlus" at bounding box center [1278, 102] width 109 height 19
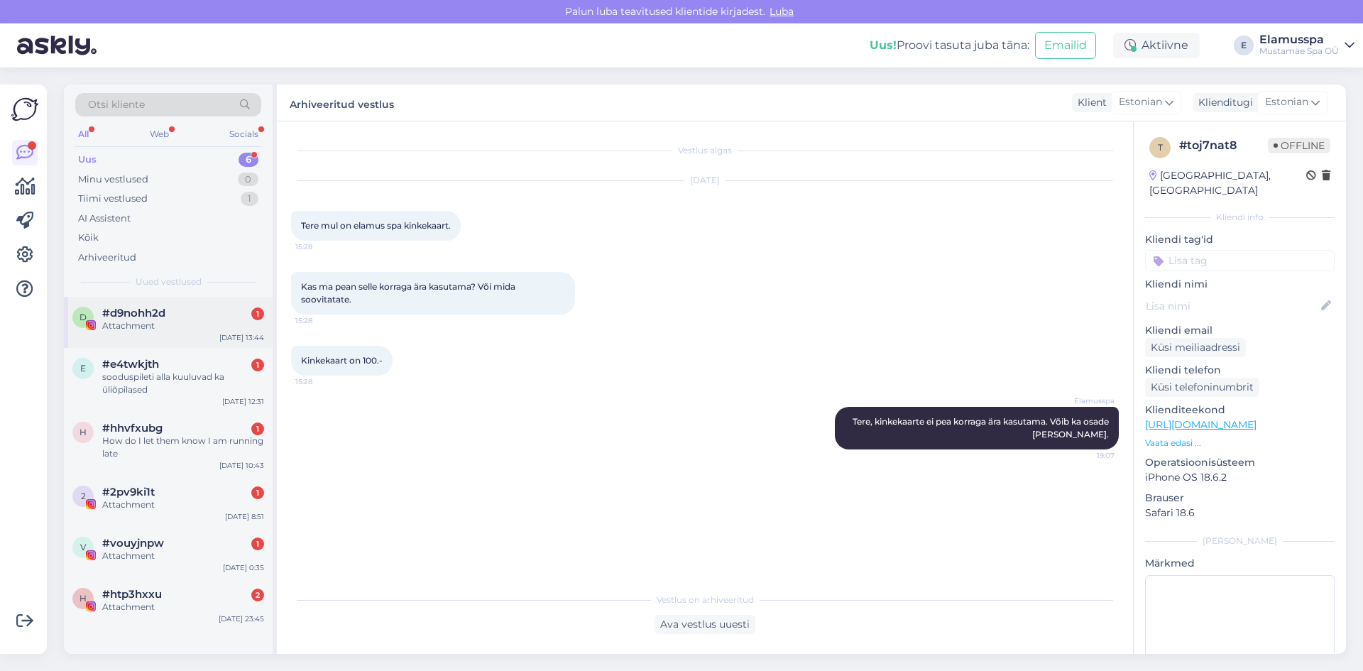
click at [209, 325] on div "Attachment" at bounding box center [183, 325] width 162 height 13
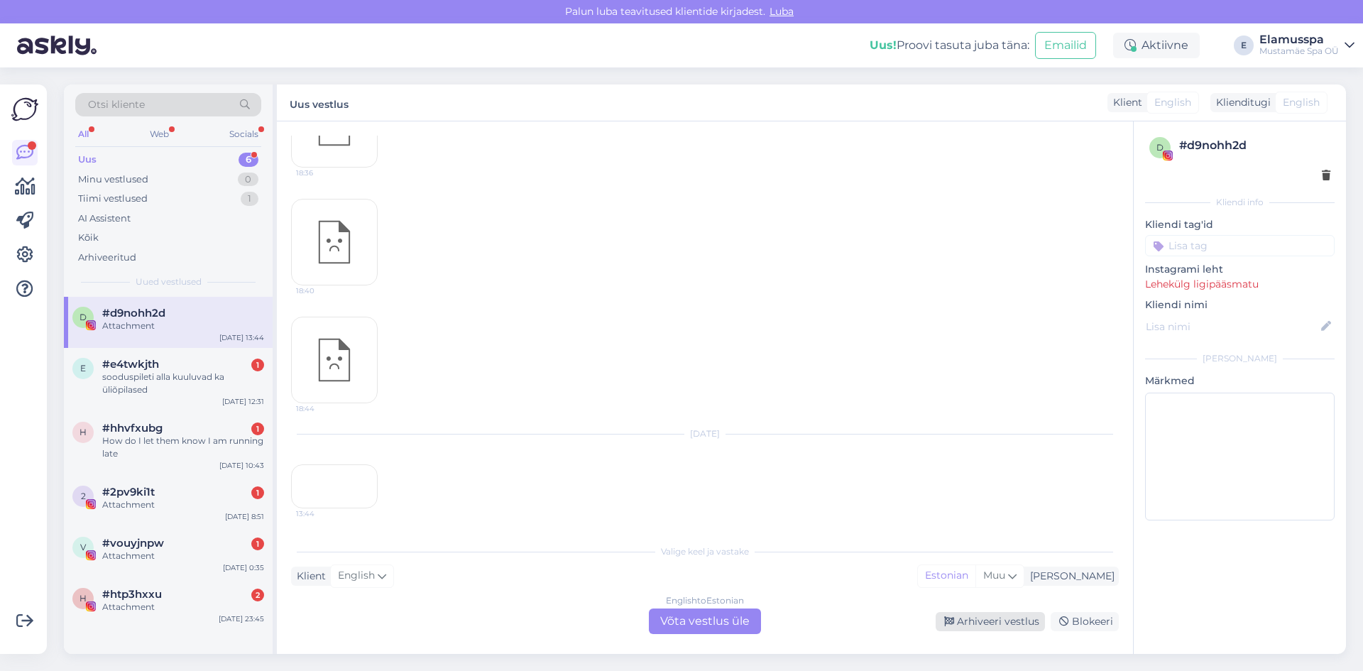
click at [1010, 617] on div "Arhiveeri vestlus" at bounding box center [990, 621] width 109 height 19
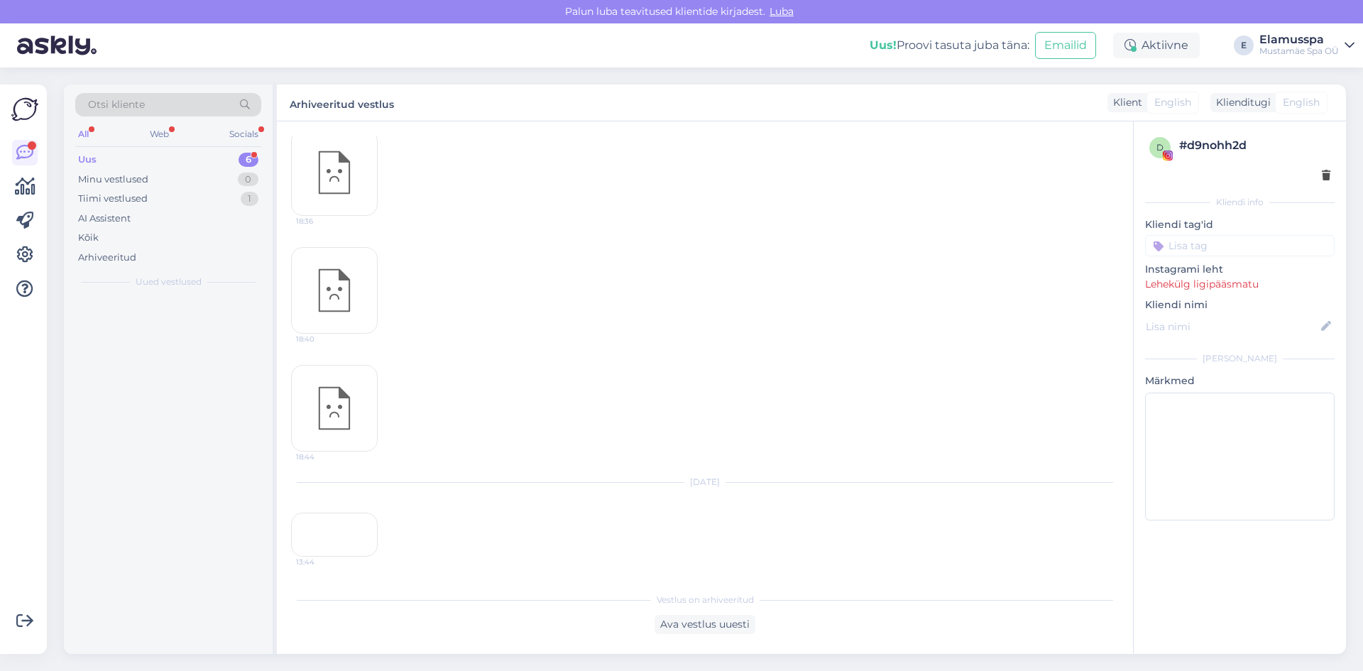
scroll to position [659, 0]
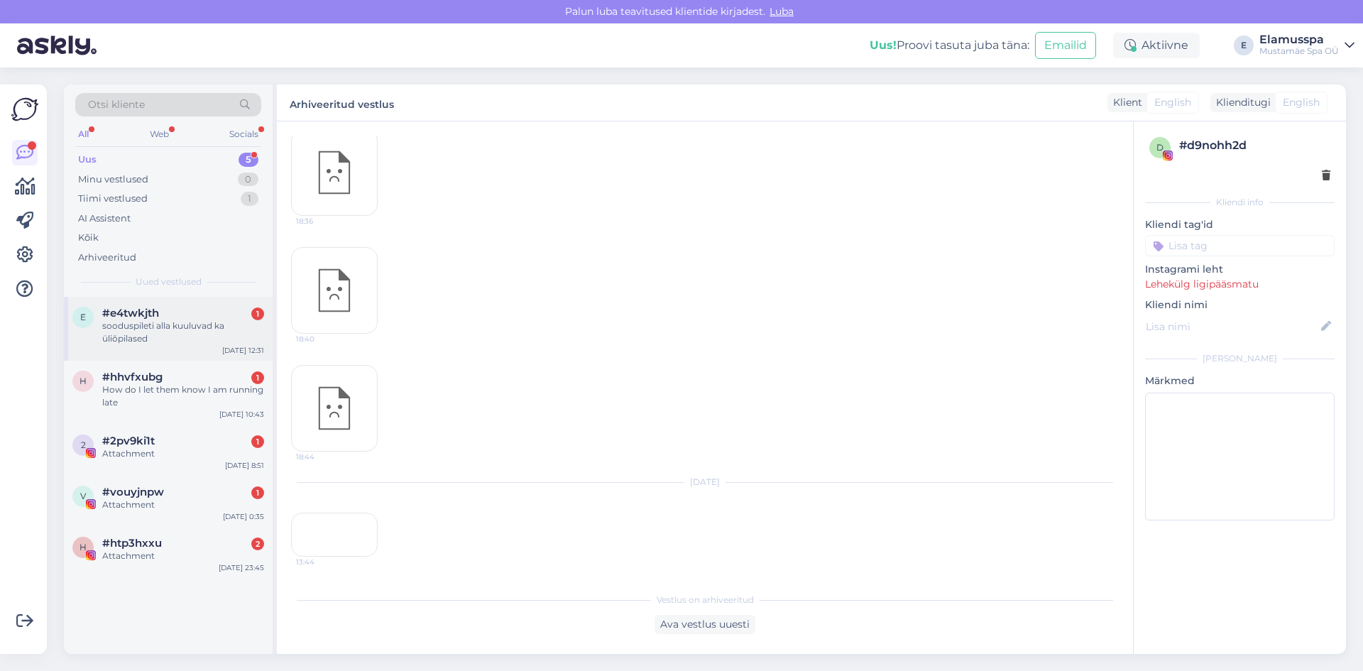
click at [196, 326] on div "sooduspileti alla kuuluvad ka üliõpilased" at bounding box center [183, 332] width 162 height 26
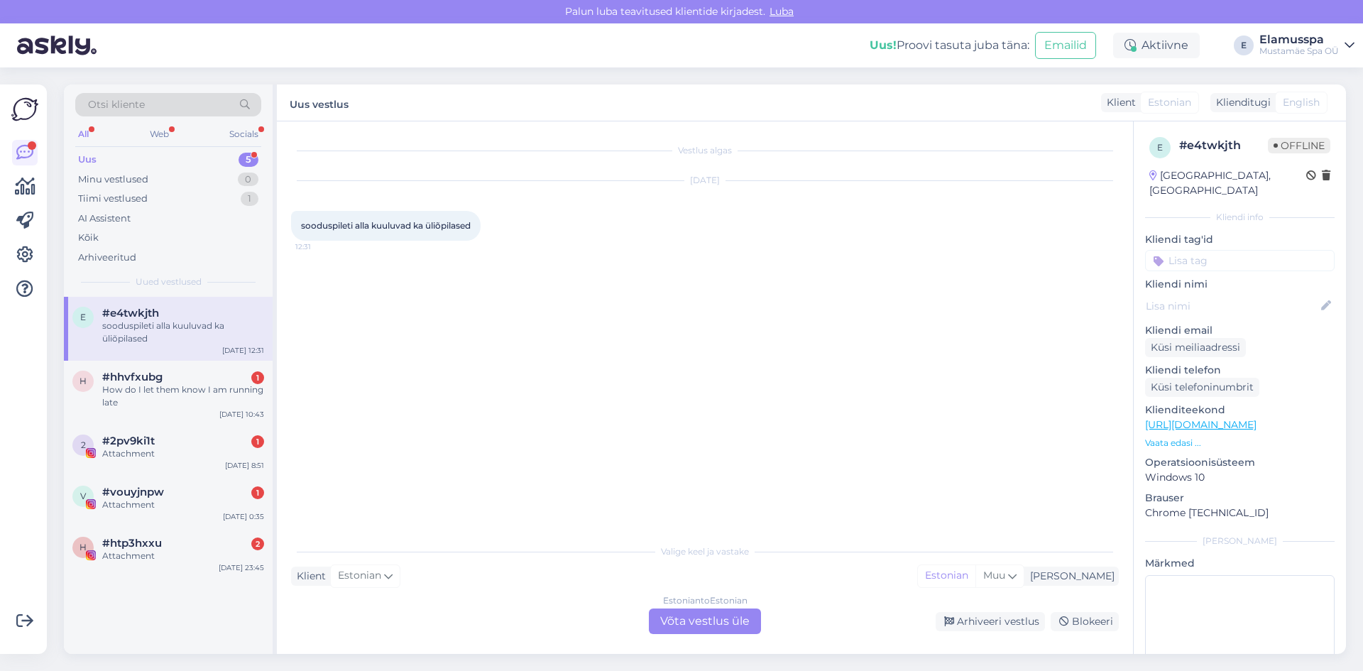
scroll to position [0, 0]
click at [721, 611] on div "Estonian to Estonian Võta vestlus üle" at bounding box center [705, 621] width 112 height 26
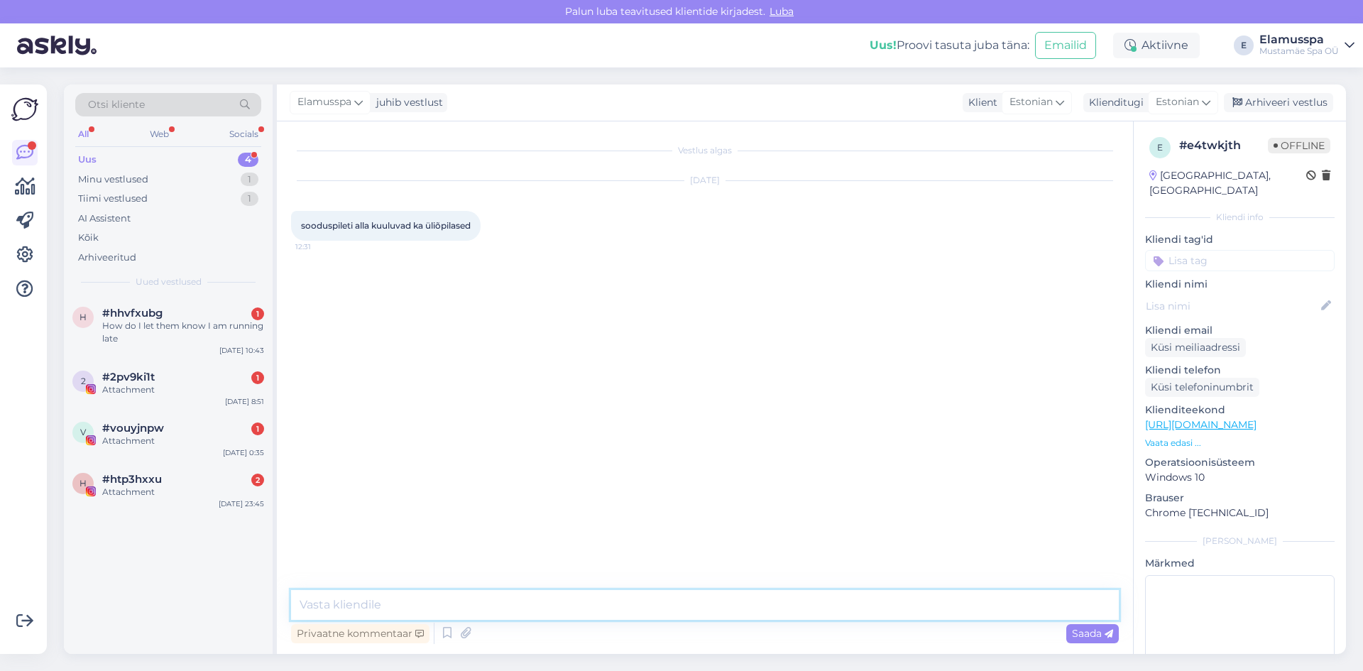
click at [721, 611] on textarea at bounding box center [705, 605] width 828 height 30
type textarea "Tere, üliõpilased kuuluvad soodustuste alla."
click at [1063, 625] on div "Privaatne kommentaar Saada" at bounding box center [705, 633] width 828 height 27
click at [1070, 633] on div "Saada" at bounding box center [1092, 633] width 53 height 19
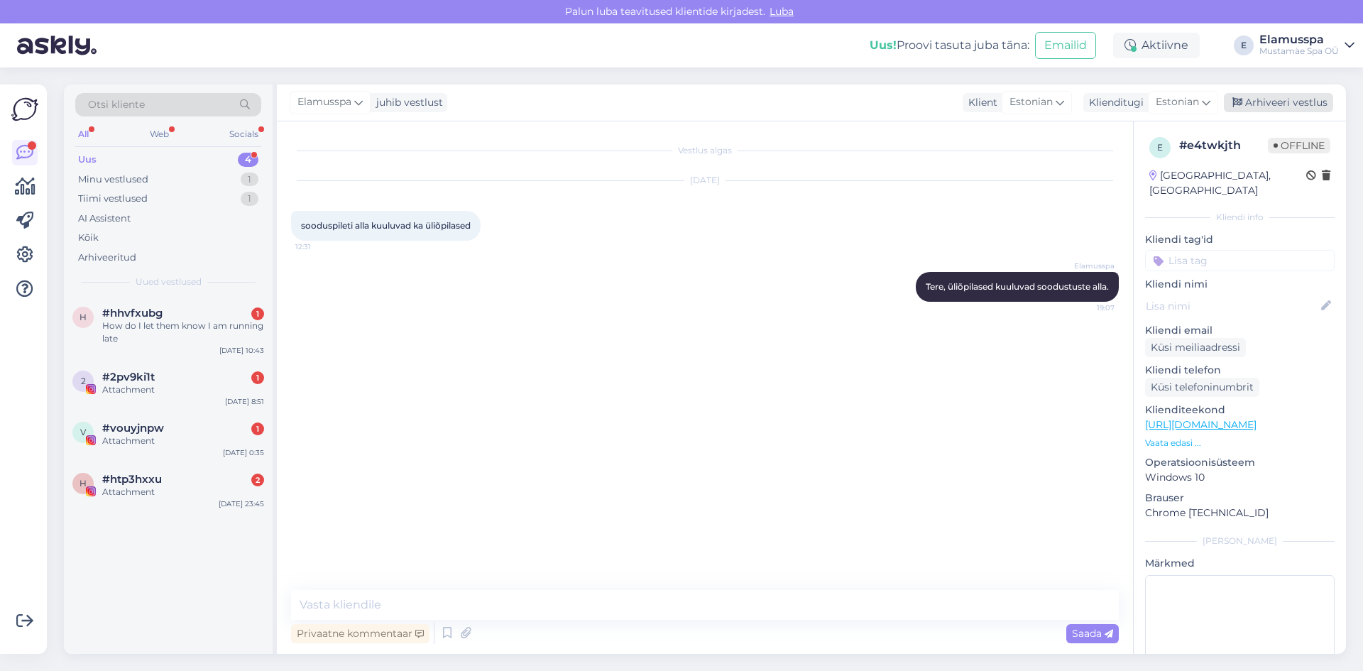
click at [1249, 106] on div "Arhiveeri vestlus" at bounding box center [1278, 102] width 109 height 19
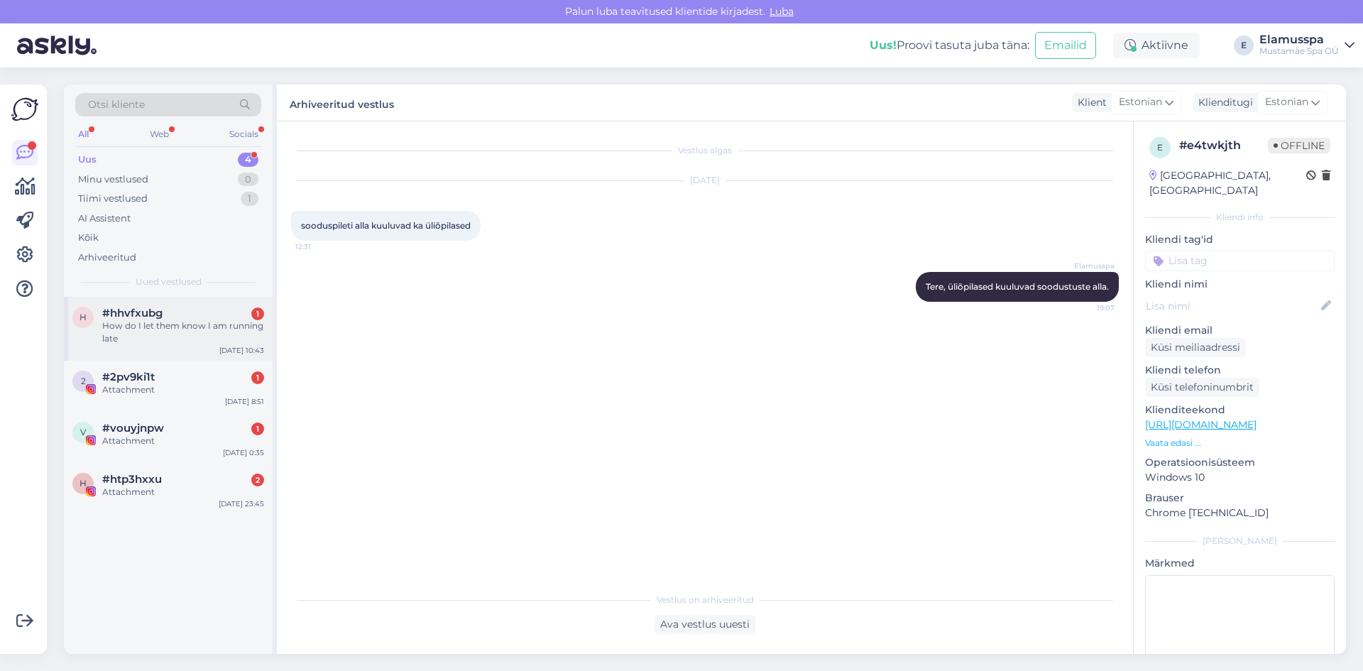
click at [163, 329] on div "How do I let them know I am running late" at bounding box center [183, 332] width 162 height 26
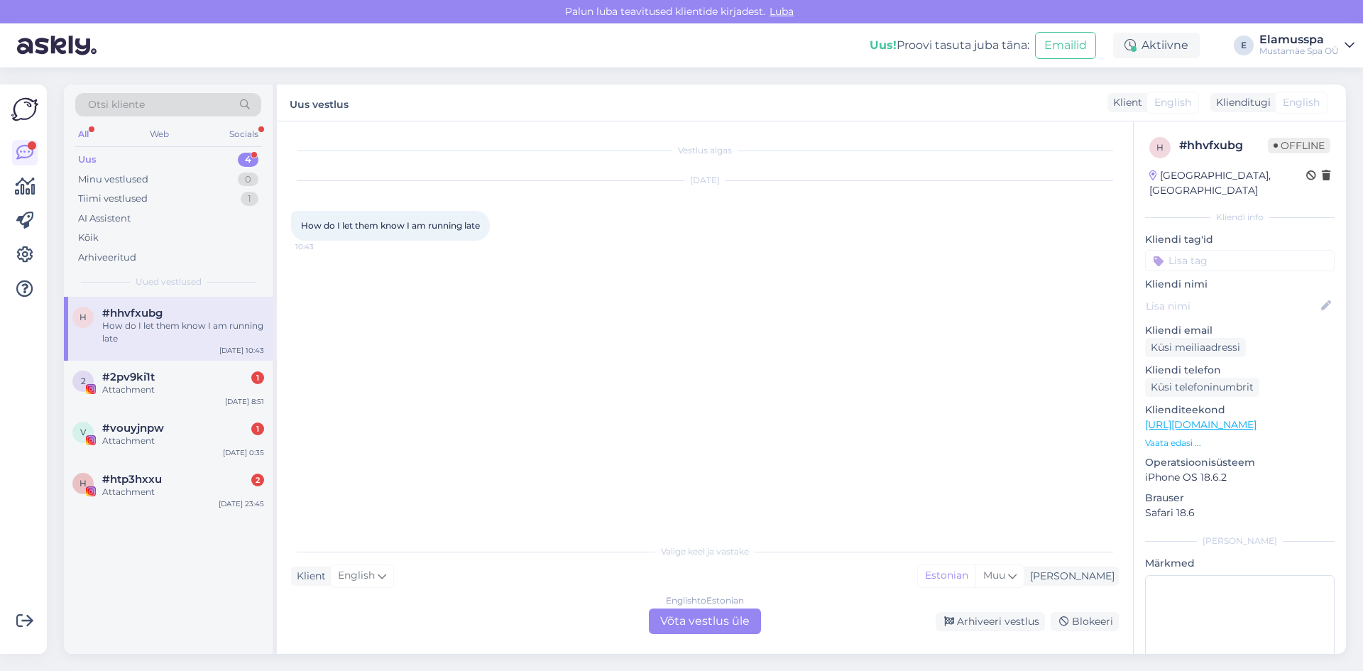
click at [702, 620] on div "English to Estonian Võta vestlus üle" at bounding box center [705, 621] width 112 height 26
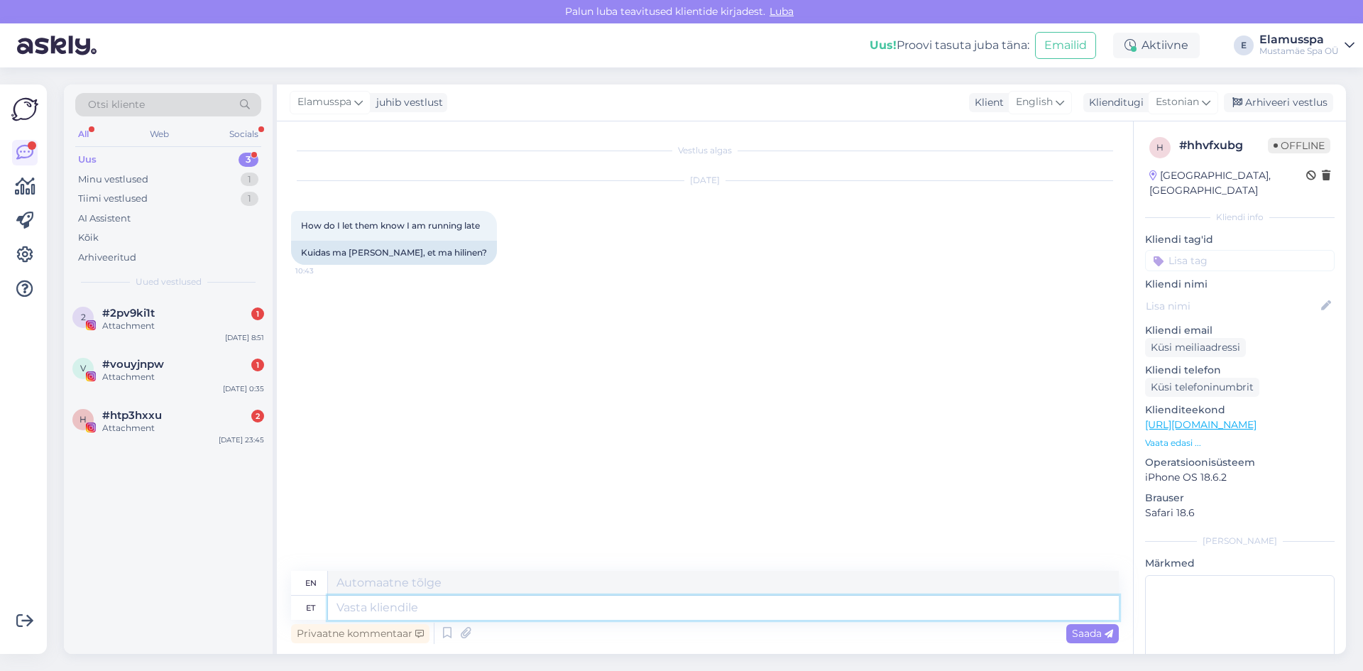
click at [708, 608] on textarea at bounding box center [723, 608] width 791 height 24
type textarea "Tere, k"
type textarea "Hello,"
type textarea "Tere, kas"
type textarea "Hello, is"
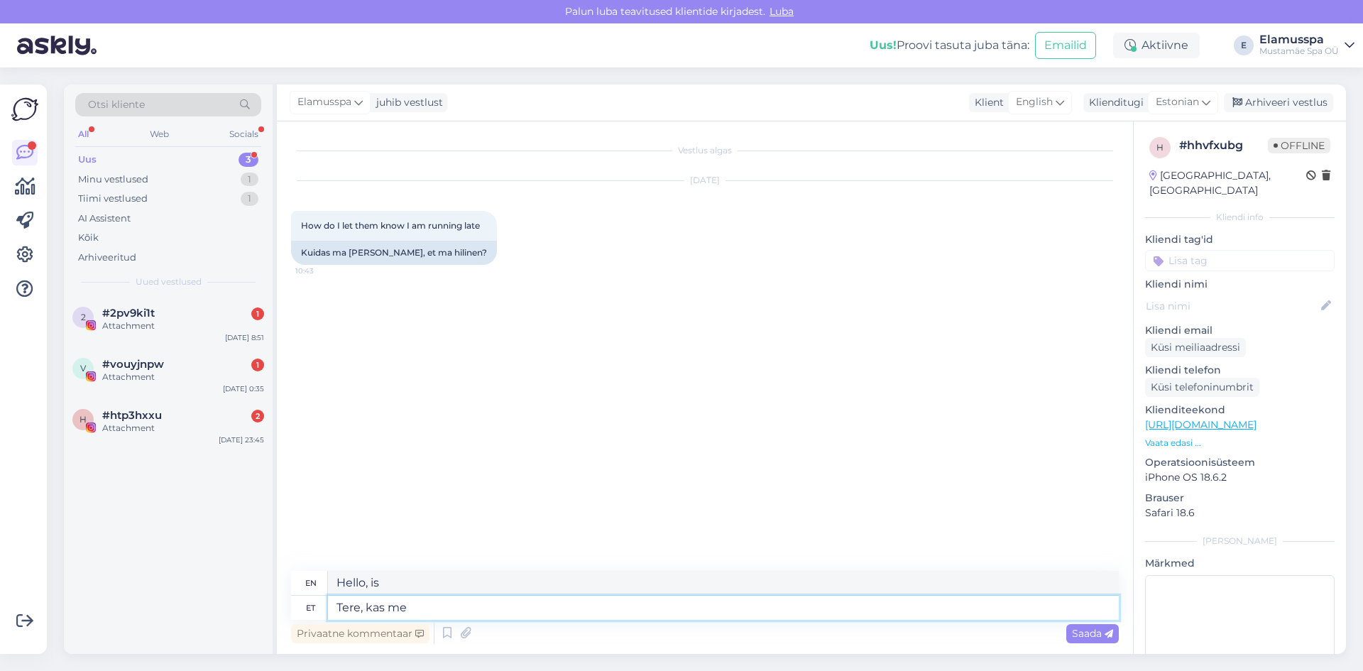
type textarea "Tere, kas me s"
type textarea "Hello, can we"
type textarea "Tere, kas me saame teid k"
type textarea "Hello, can we have you?"
type textarea "Tere, kas me saame teid kuidagi"
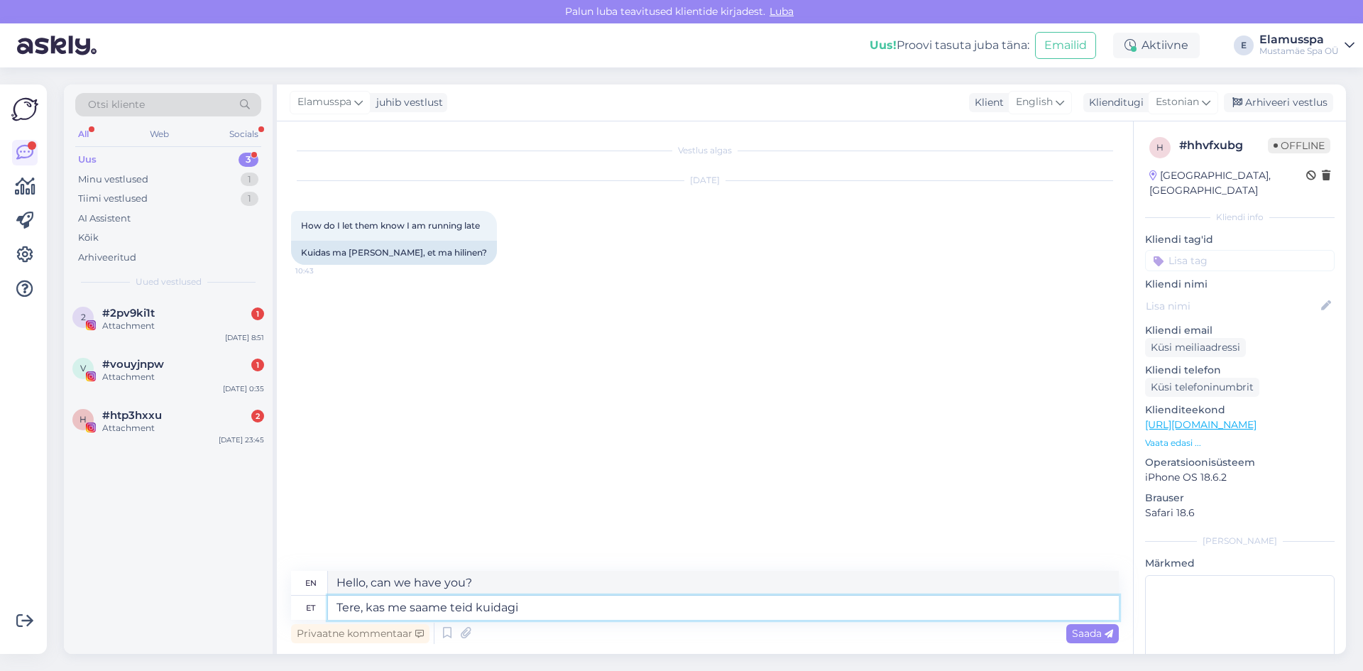
type textarea "Hello, is there any way we can reach you?"
type textarea "Tere, kas me saame teid kuidagi aidata"
type textarea "Hello, is there anything we can help you with?"
type textarea "Tere, kas me saame teid kuidagi aidata?"
click at [1109, 637] on icon at bounding box center [1108, 634] width 9 height 9
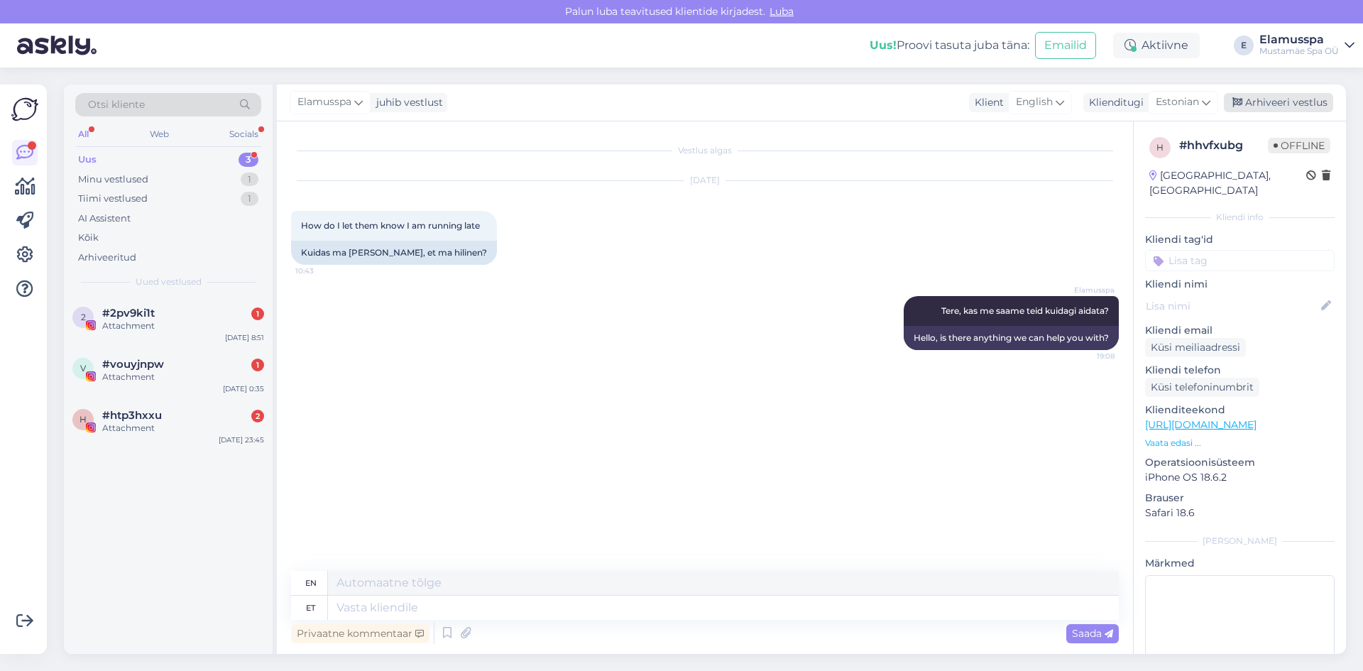
click at [1260, 99] on div "Arhiveeri vestlus" at bounding box center [1278, 102] width 109 height 19
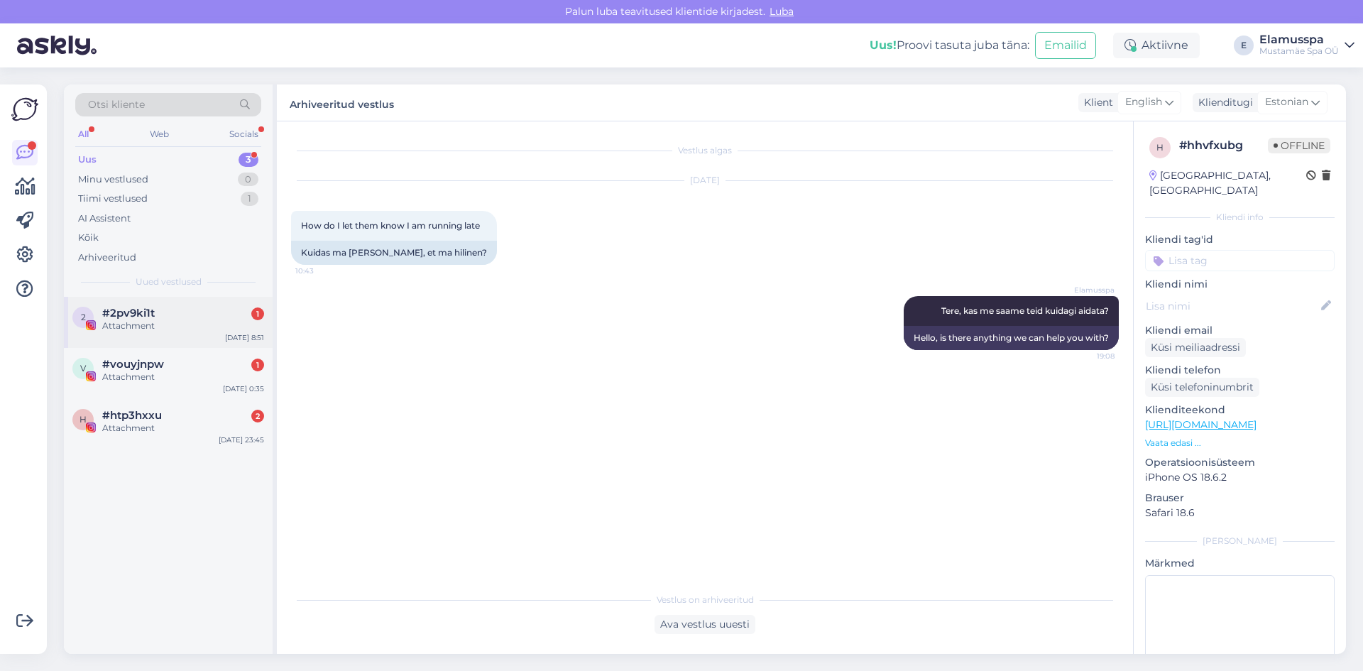
click at [187, 337] on div "2 #2pv9ki1t 1 Attachment [DATE] 8:51" at bounding box center [168, 322] width 209 height 51
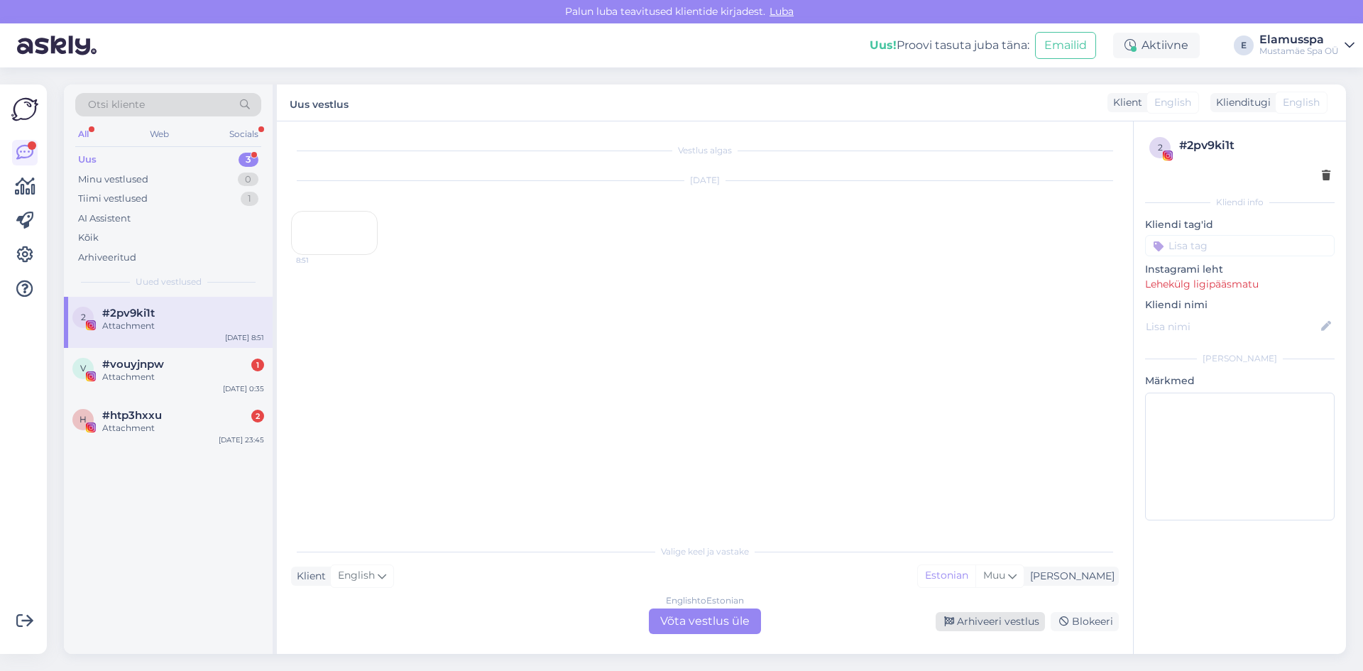
click at [974, 614] on div "Arhiveeri vestlus" at bounding box center [990, 621] width 109 height 19
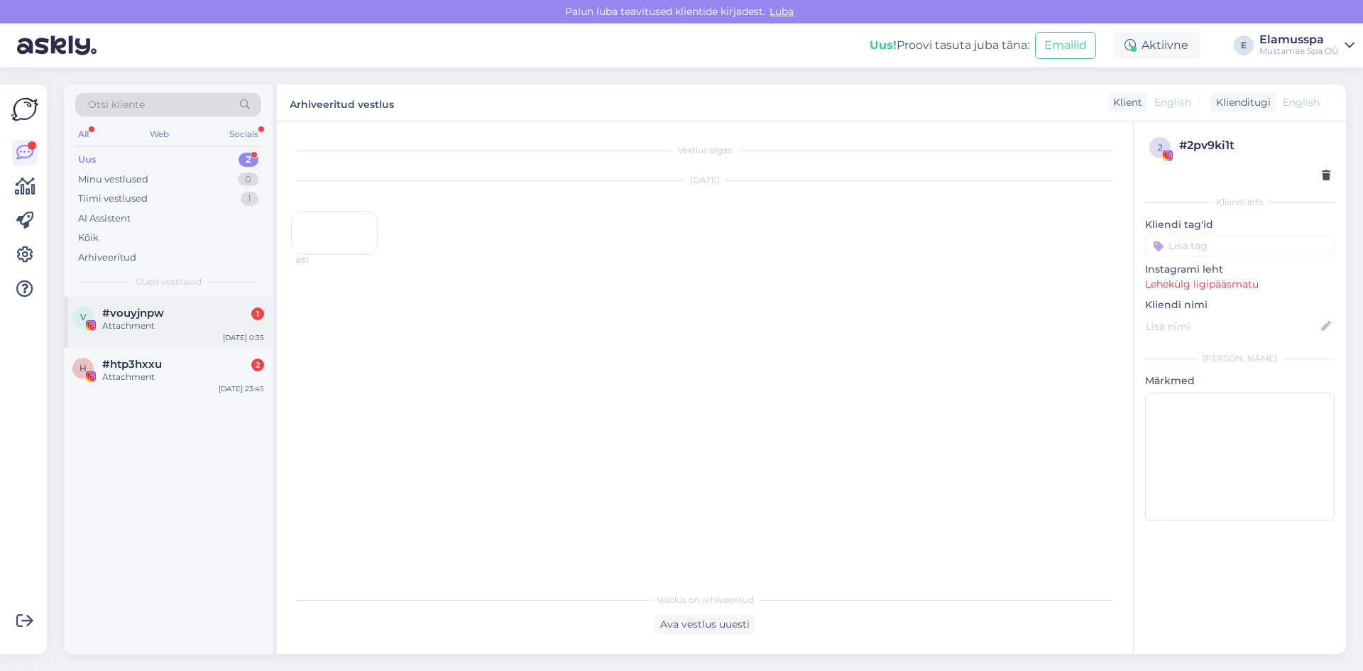
click at [134, 316] on span "#vouyjnpw" at bounding box center [133, 313] width 62 height 13
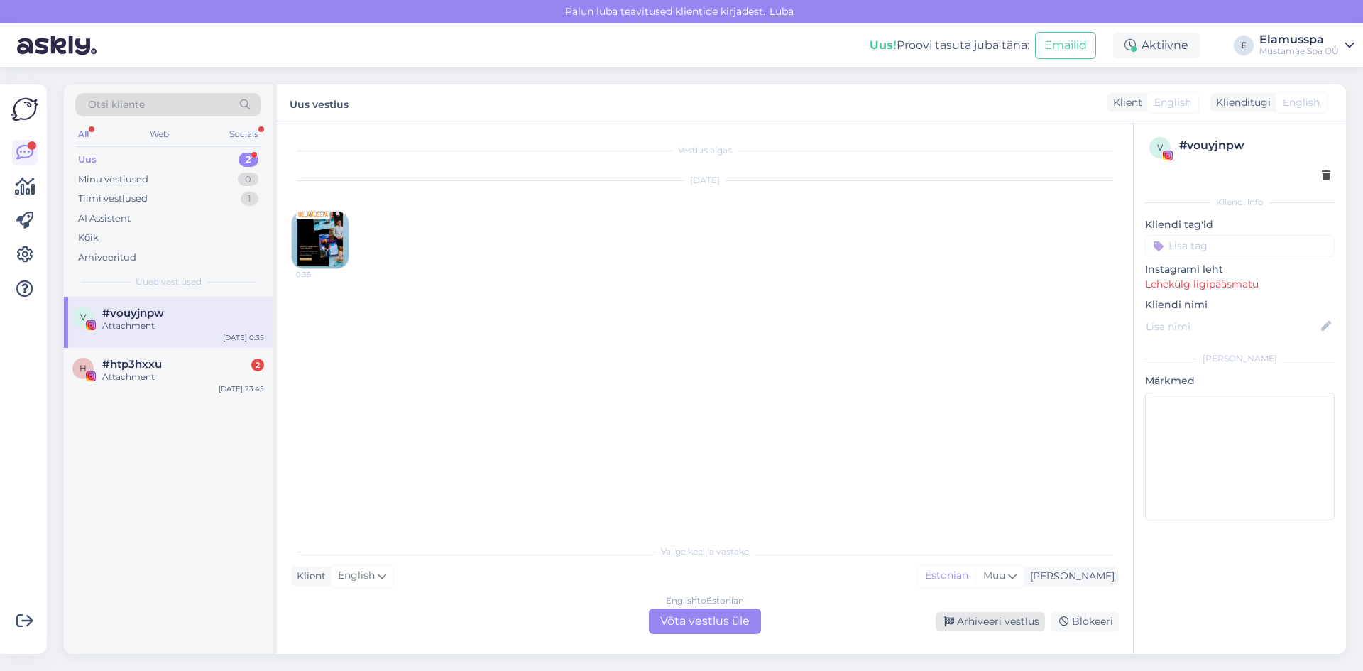
click at [994, 620] on div "Arhiveeri vestlus" at bounding box center [990, 621] width 109 height 19
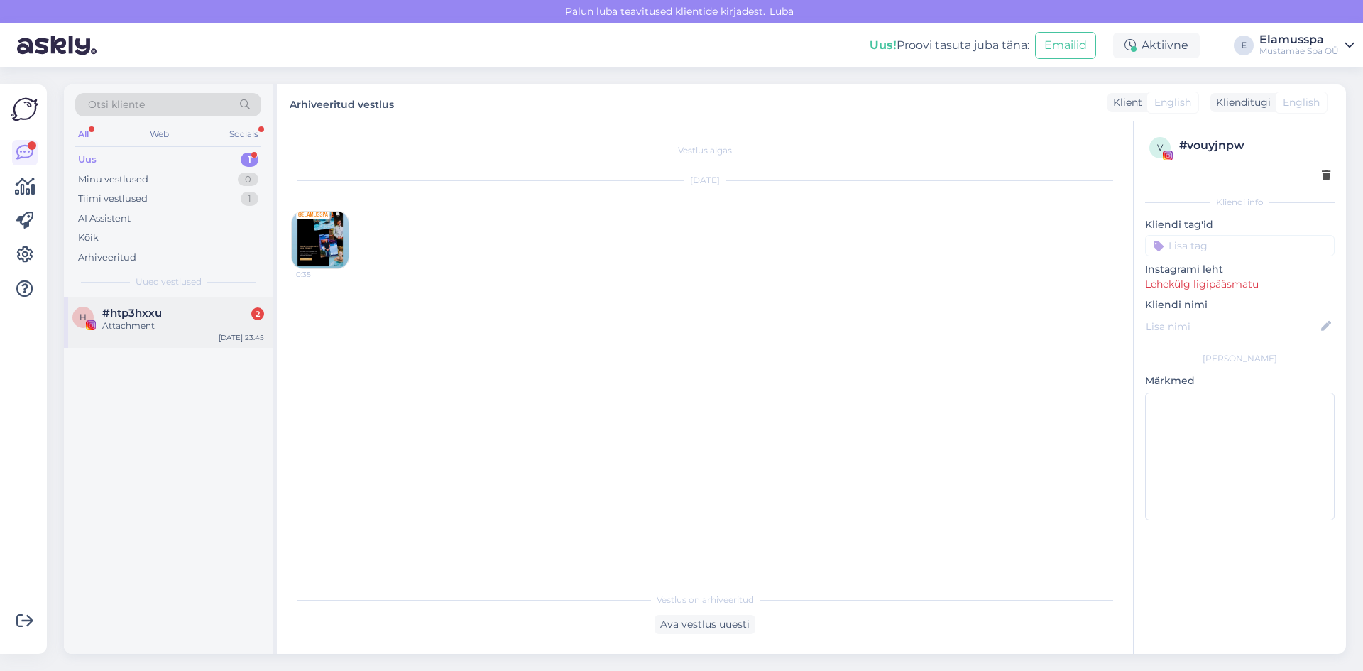
click at [175, 309] on div "#htp3hxxu 2" at bounding box center [183, 313] width 162 height 13
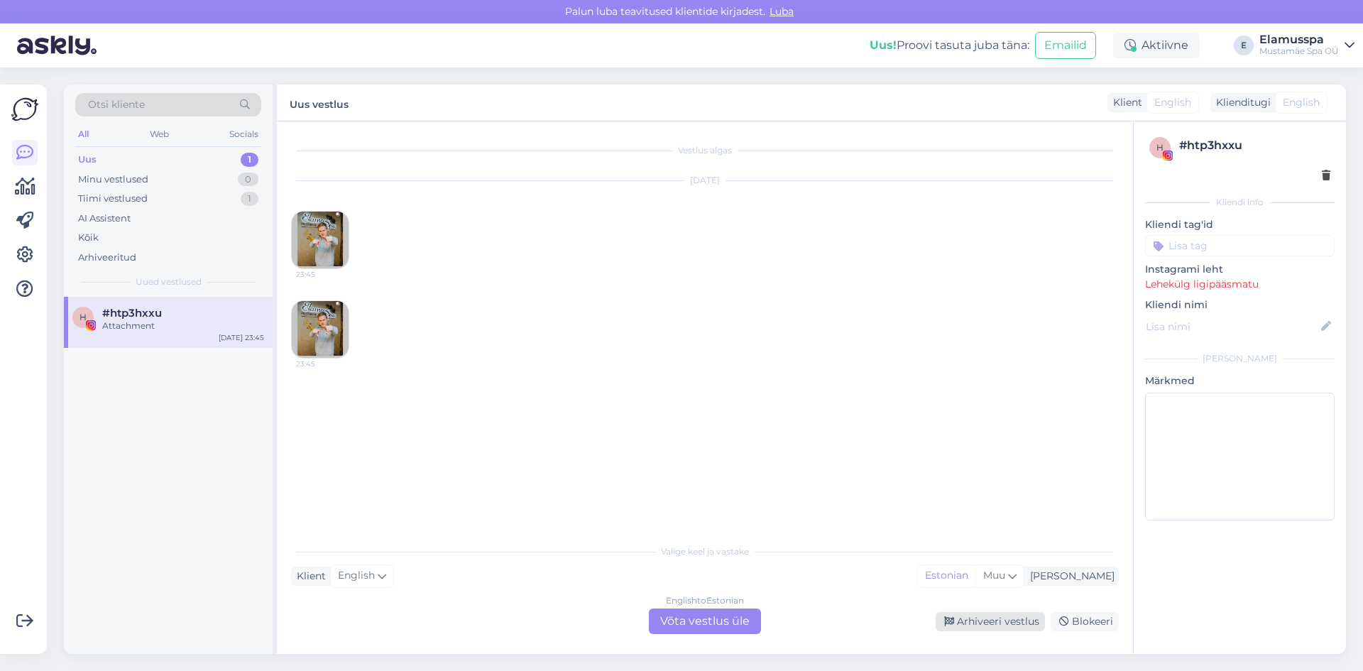
click at [975, 617] on div "Arhiveeri vestlus" at bounding box center [990, 621] width 109 height 19
